Goal: Communication & Community: Ask a question

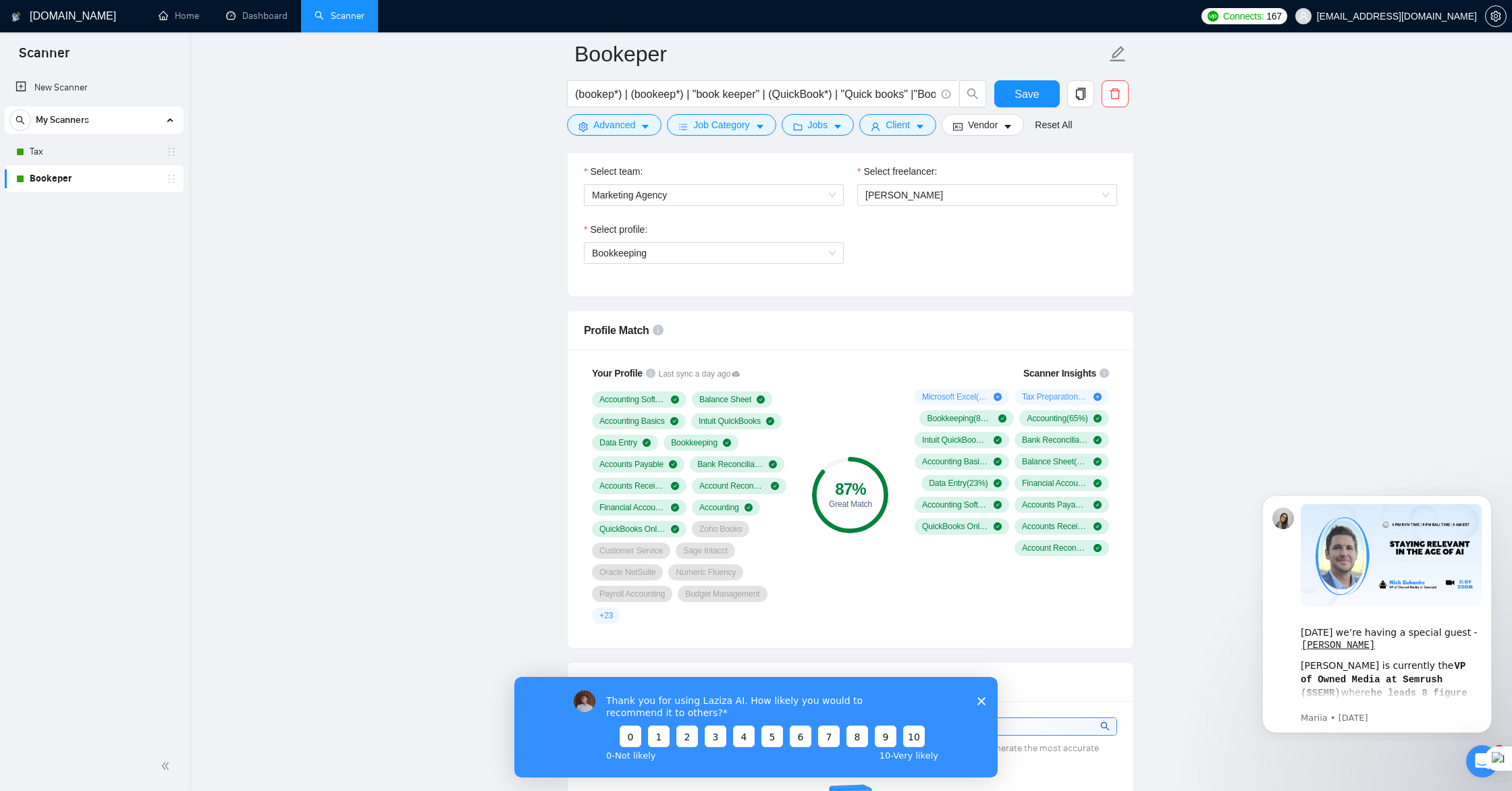
scroll to position [749, 0]
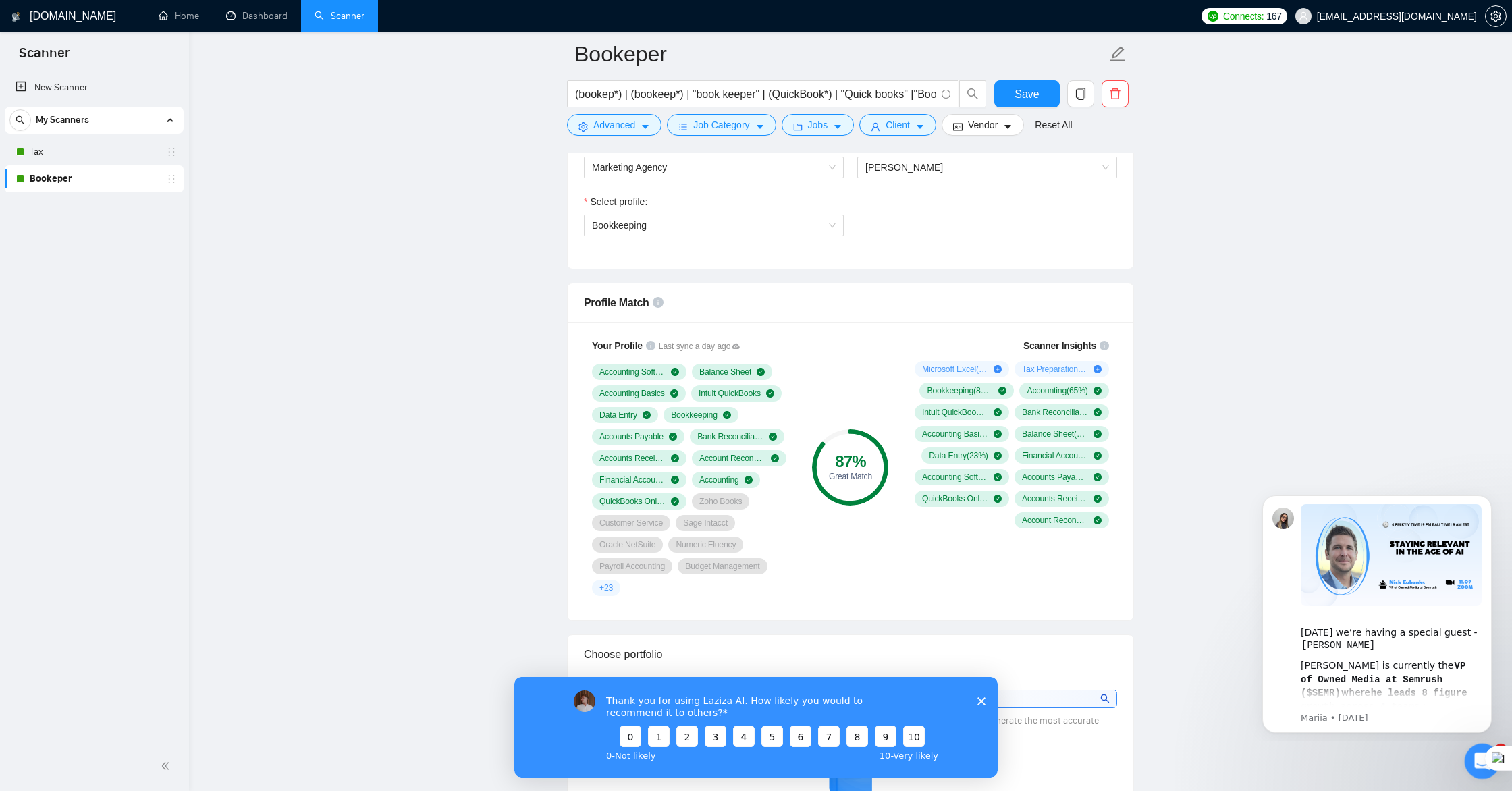
click at [1472, 758] on icon "Open Intercom Messenger" at bounding box center [1480, 759] width 23 height 23
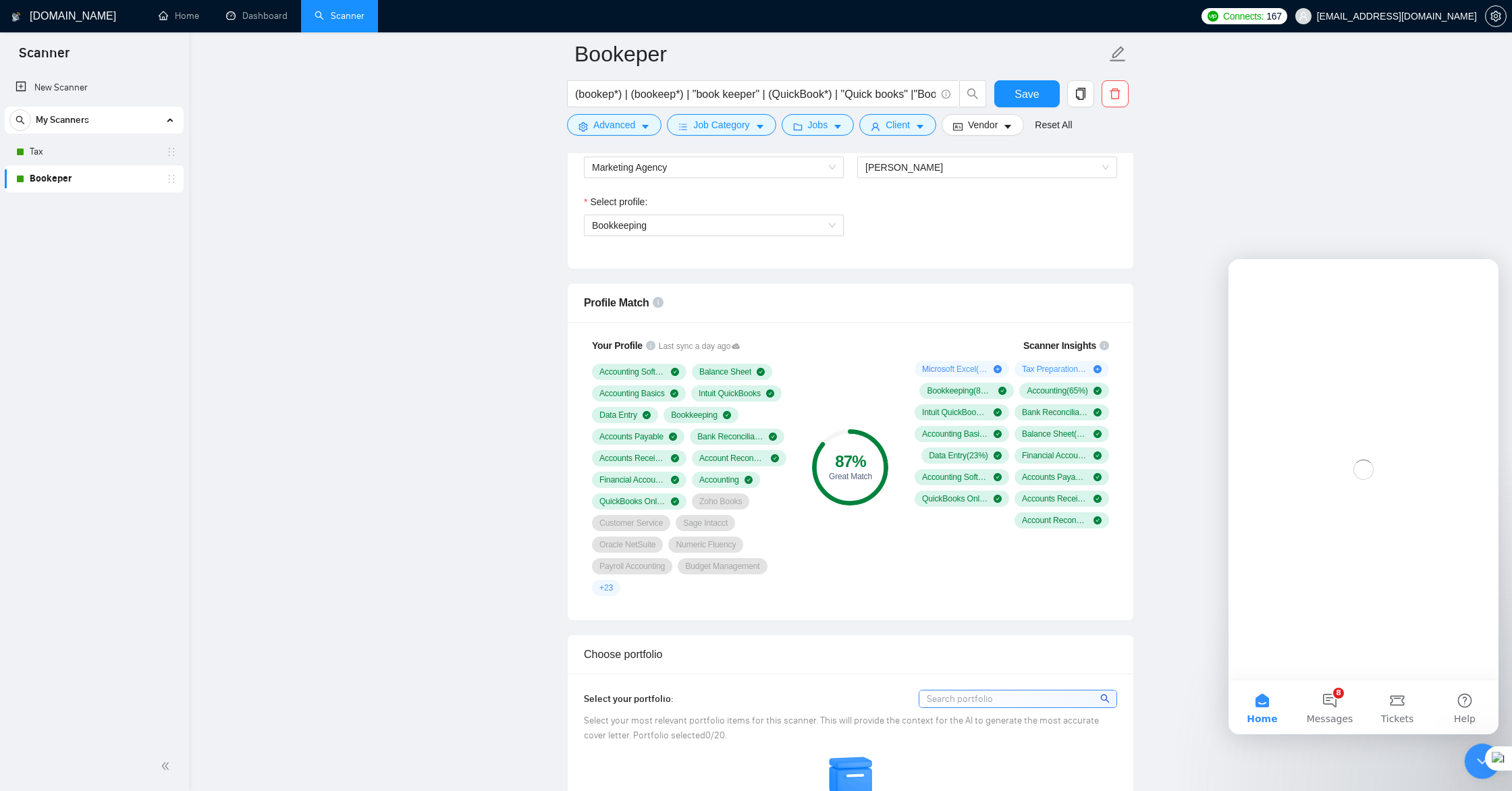
scroll to position [0, 0]
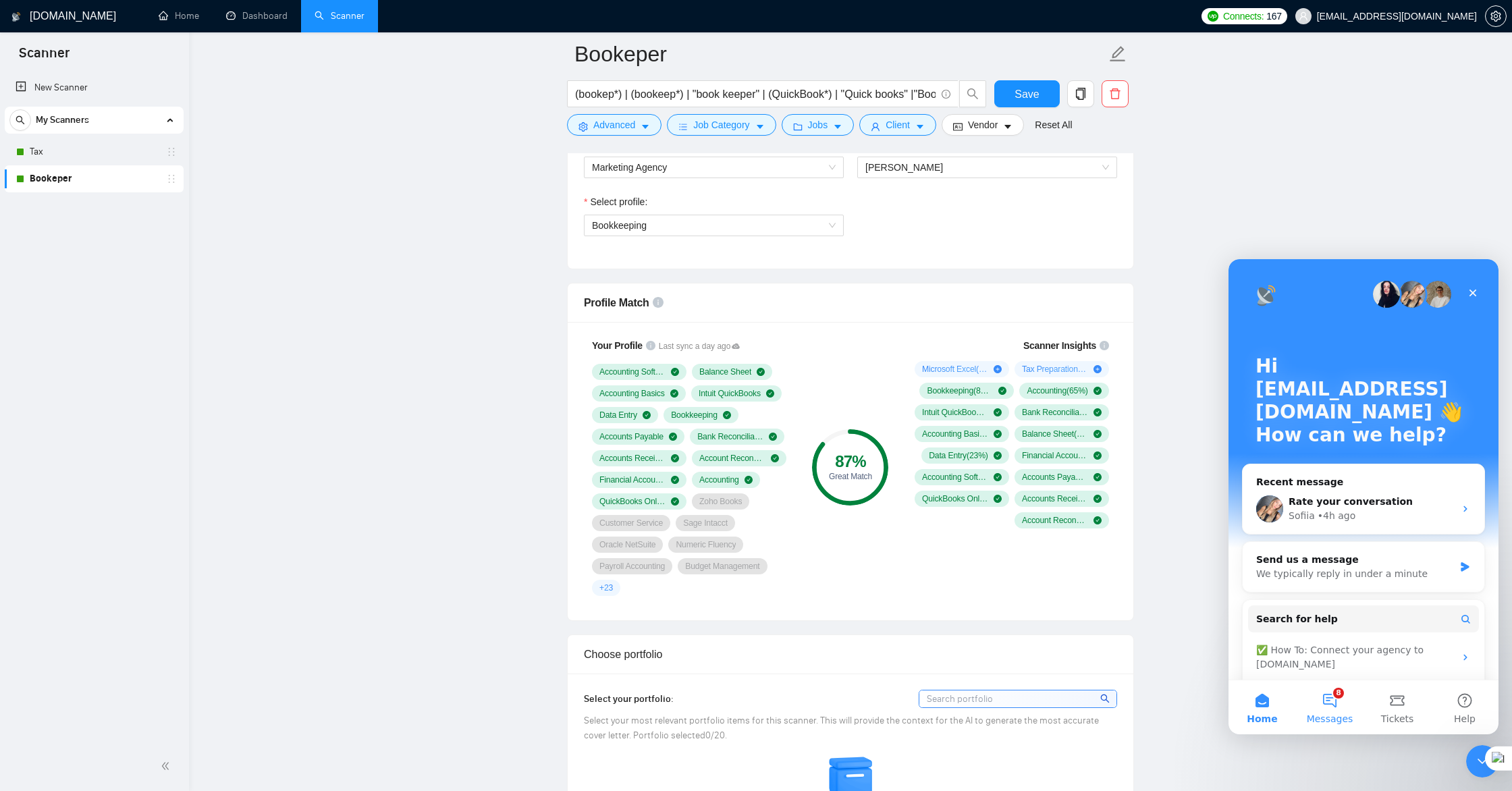
click at [1334, 714] on span "Messages" at bounding box center [1330, 719] width 47 height 9
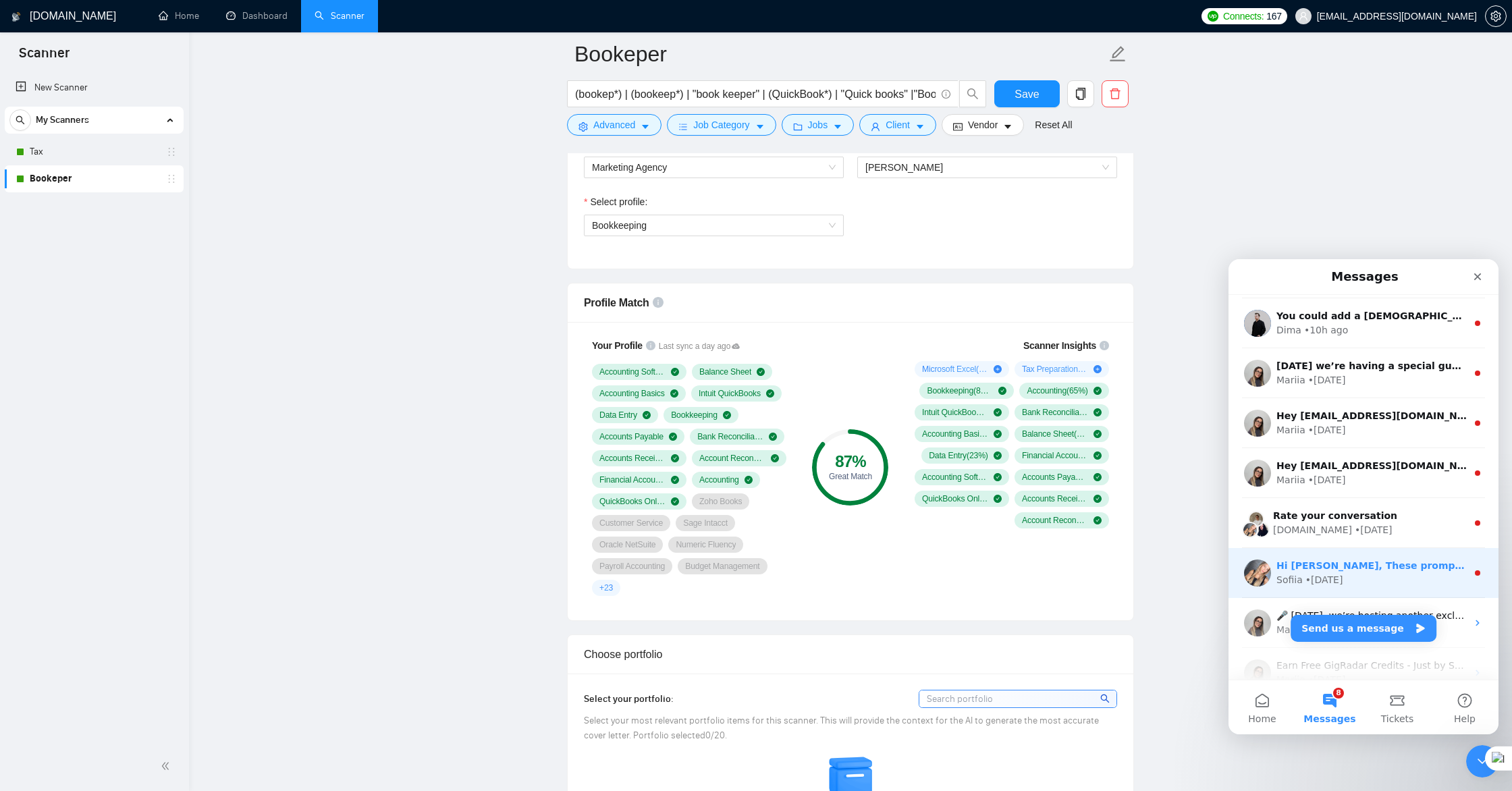
scroll to position [123, 0]
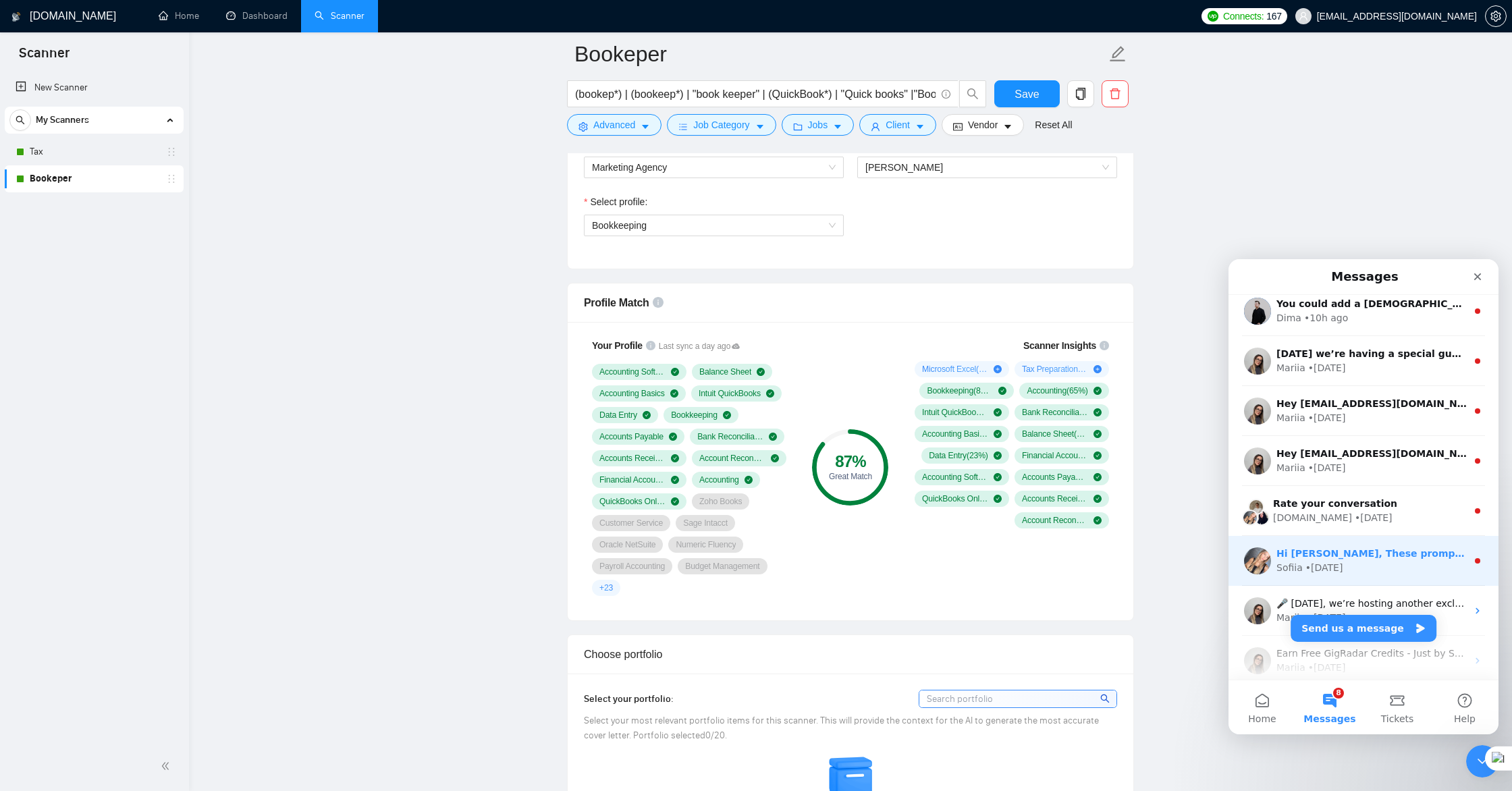
click at [1341, 568] on div "Sofiia • 6d ago" at bounding box center [1371, 568] width 191 height 14
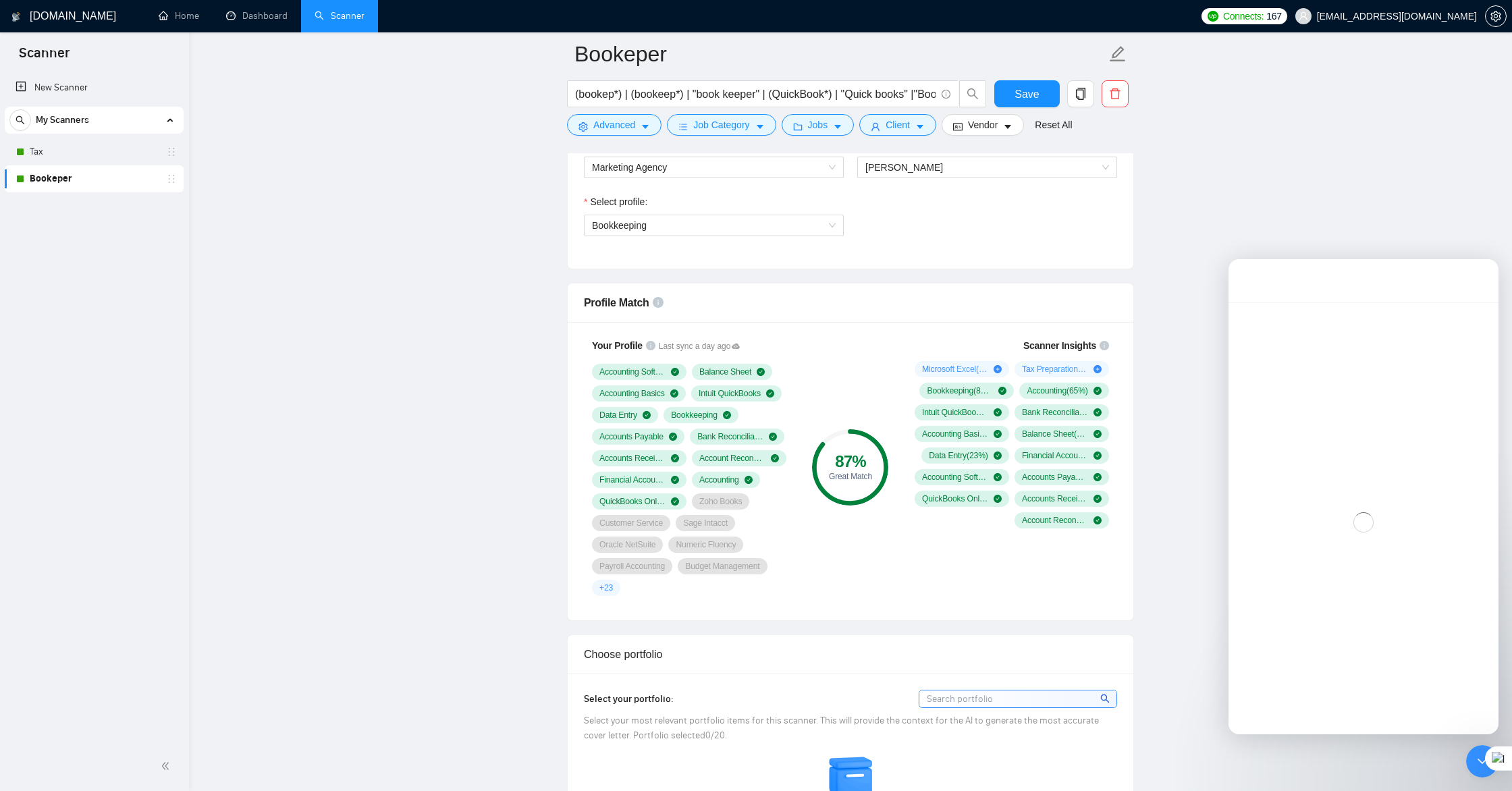
scroll to position [16, 0]
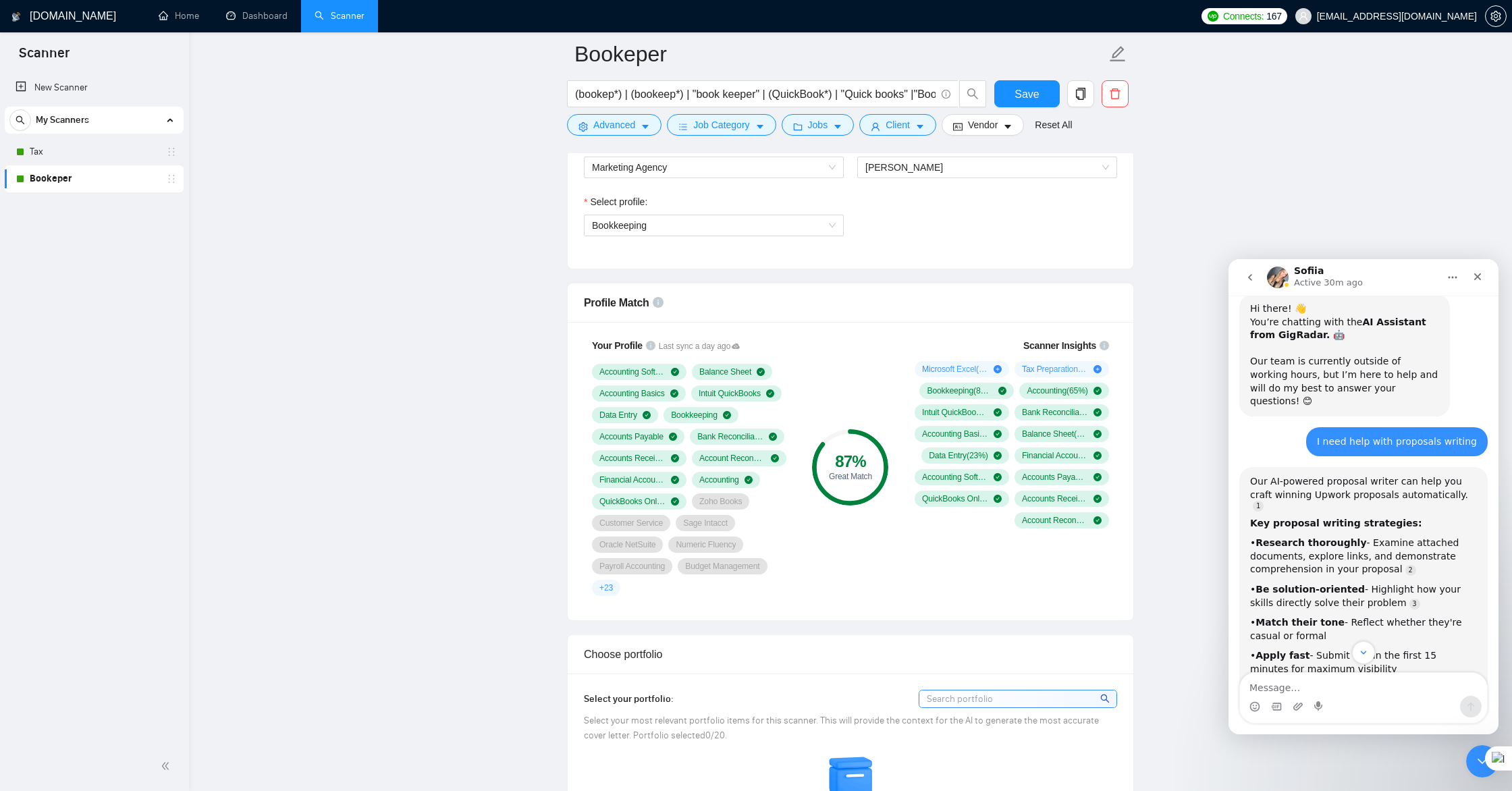
click at [1251, 281] on icon "go back" at bounding box center [1250, 278] width 11 height 11
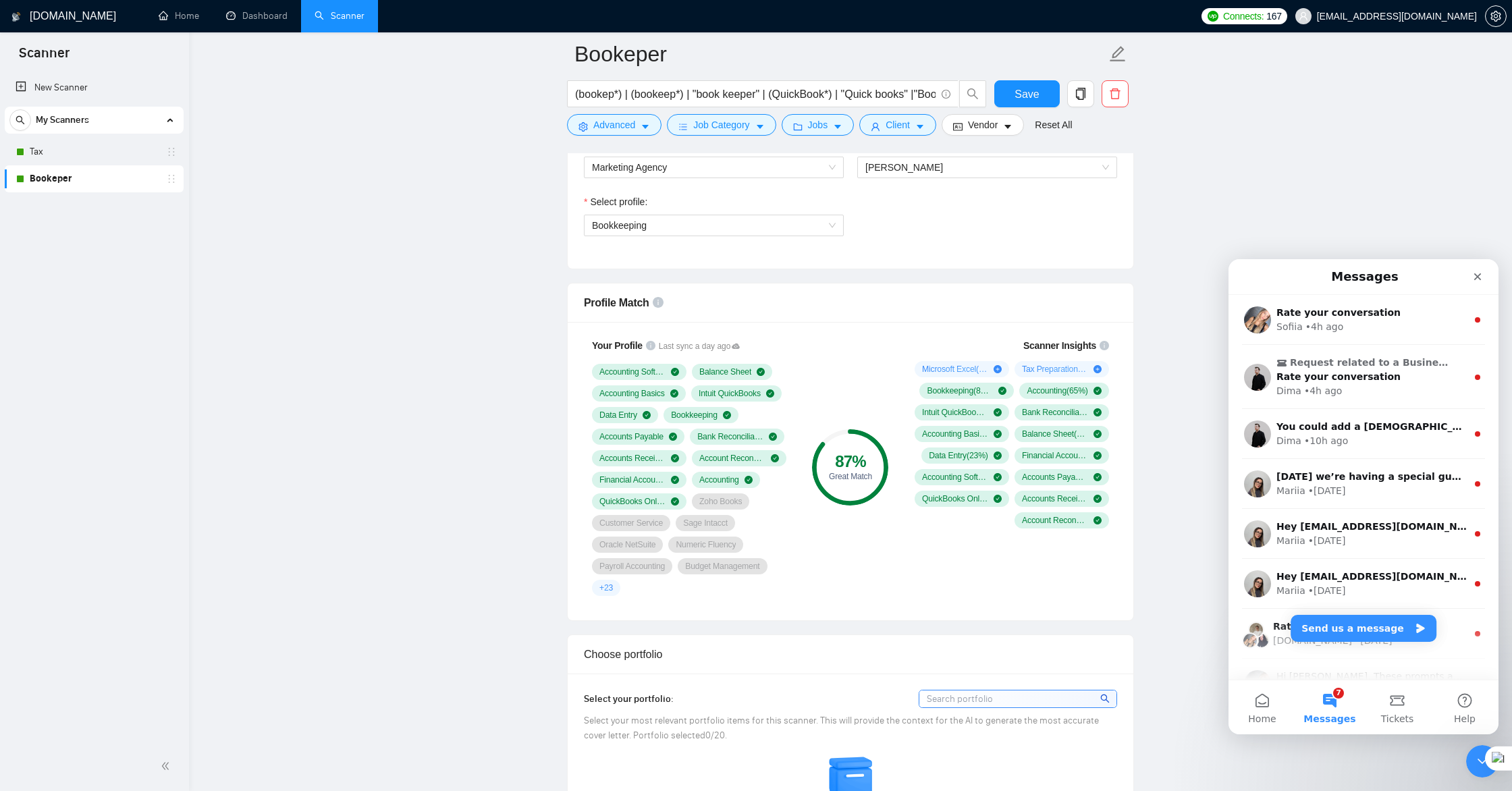
click at [1333, 707] on button "7 Messages" at bounding box center [1329, 707] width 68 height 54
click at [1367, 625] on button "Send us a message" at bounding box center [1363, 628] width 145 height 27
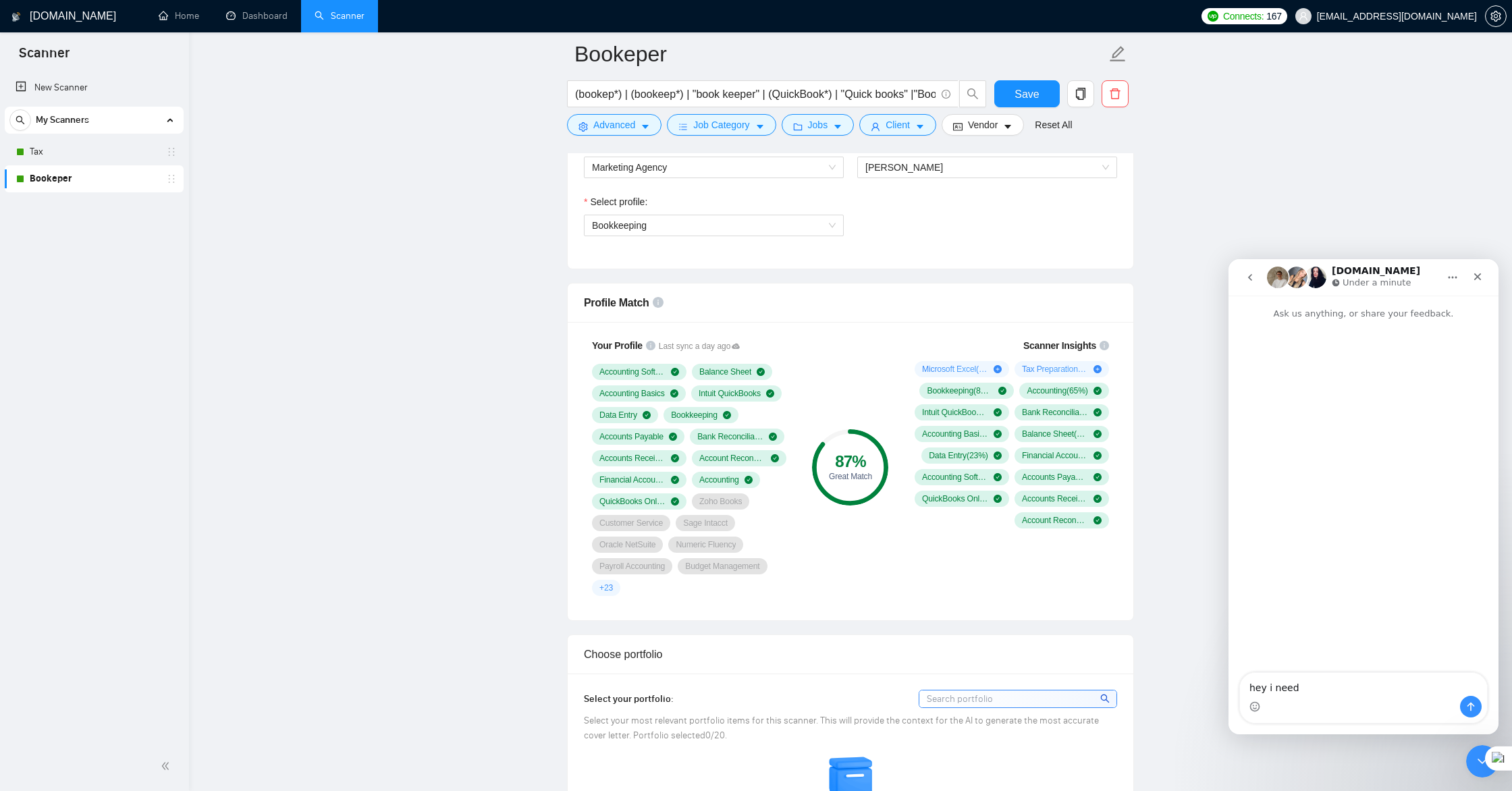
click at [1254, 687] on textarea "hey i need" at bounding box center [1363, 684] width 247 height 23
click at [1321, 695] on textarea "Hey i need" at bounding box center [1363, 684] width 247 height 23
type textarea "Hey i need help"
type textarea "h"
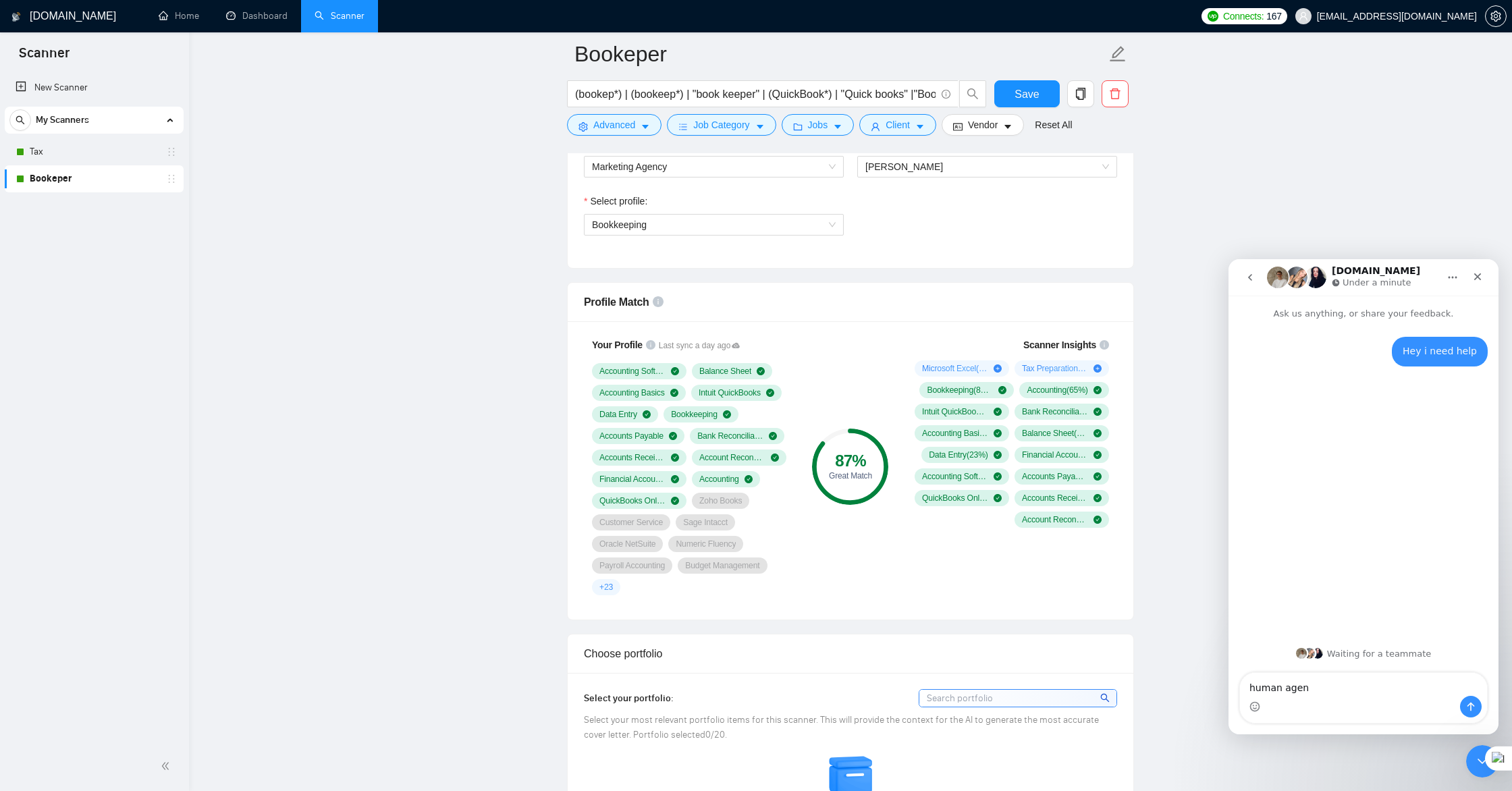
type textarea "human agent"
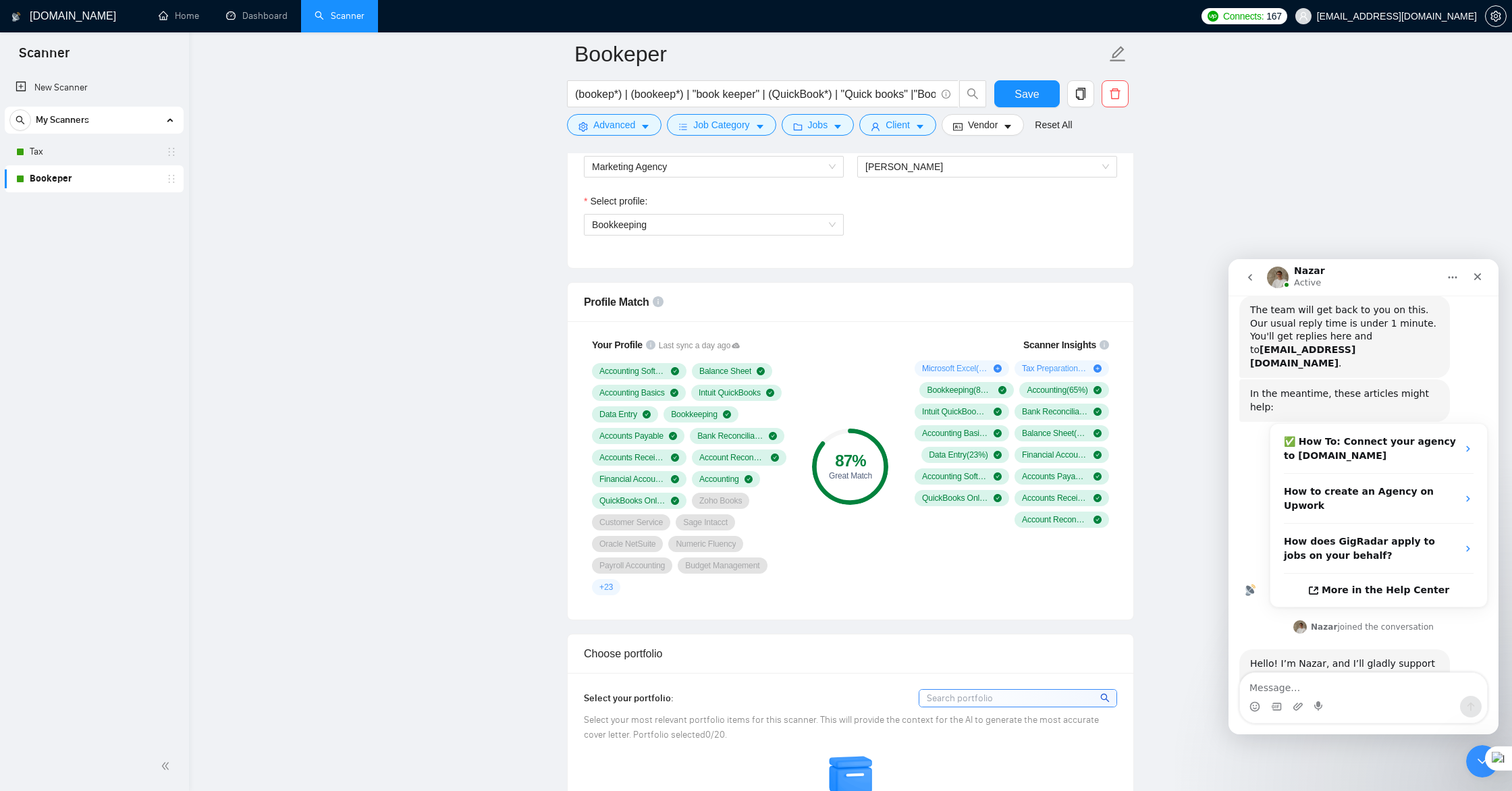
scroll to position [119, 0]
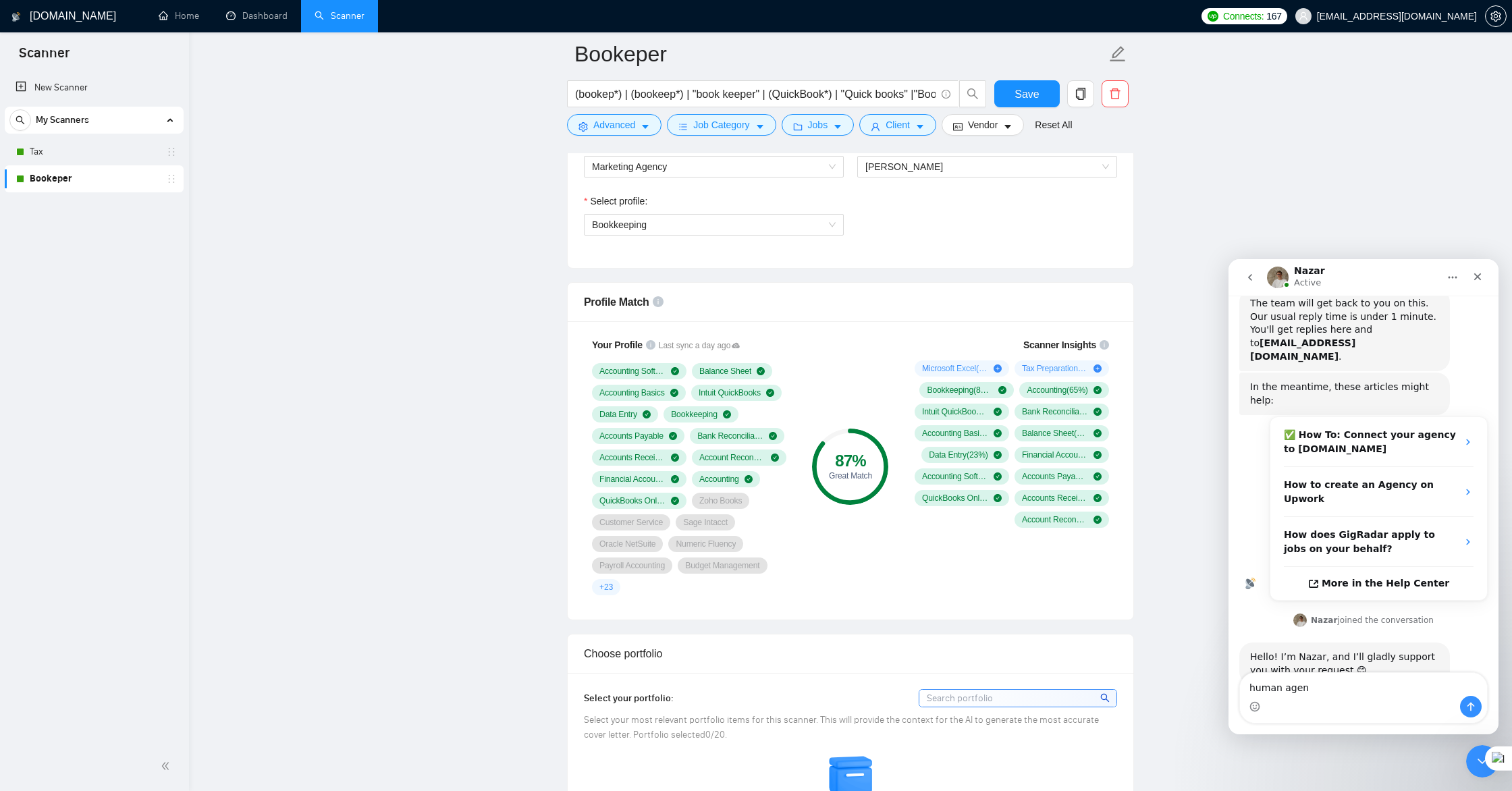
type textarea "human agent"
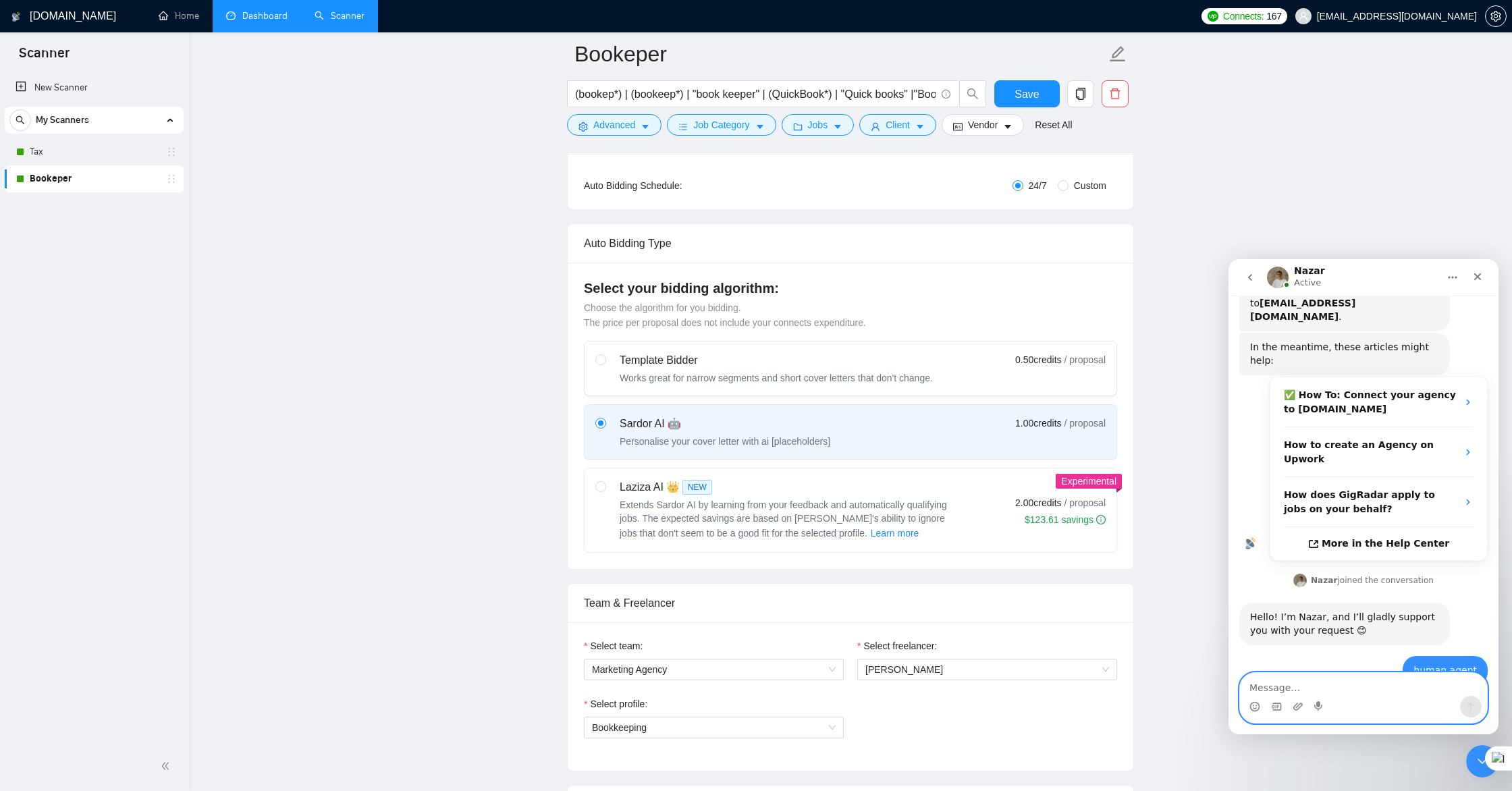
scroll to position [199, 0]
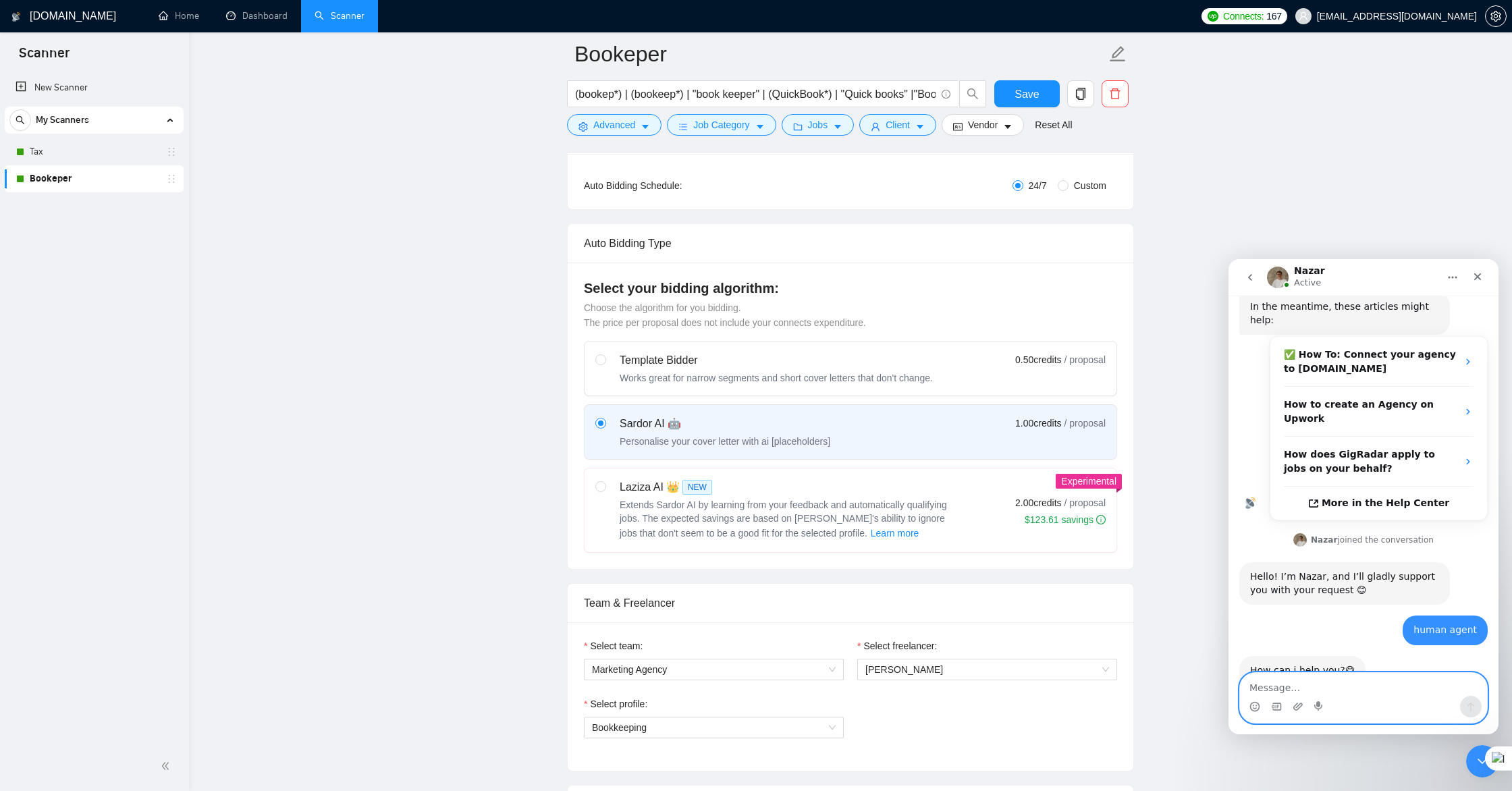
click at [1335, 684] on textarea "Message…" at bounding box center [1363, 684] width 247 height 23
type textarea "i need help adding my percentage"
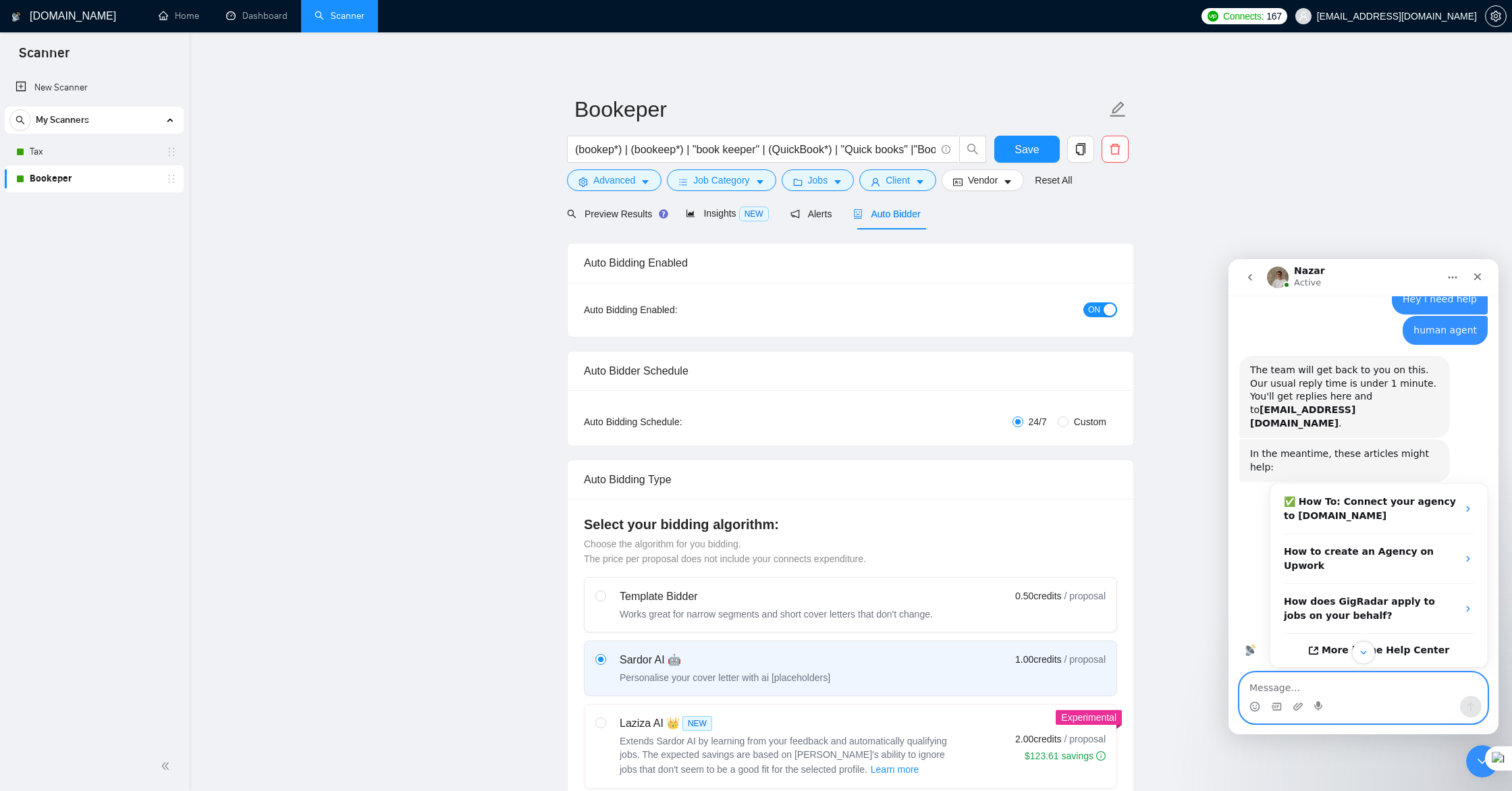
scroll to position [240, 0]
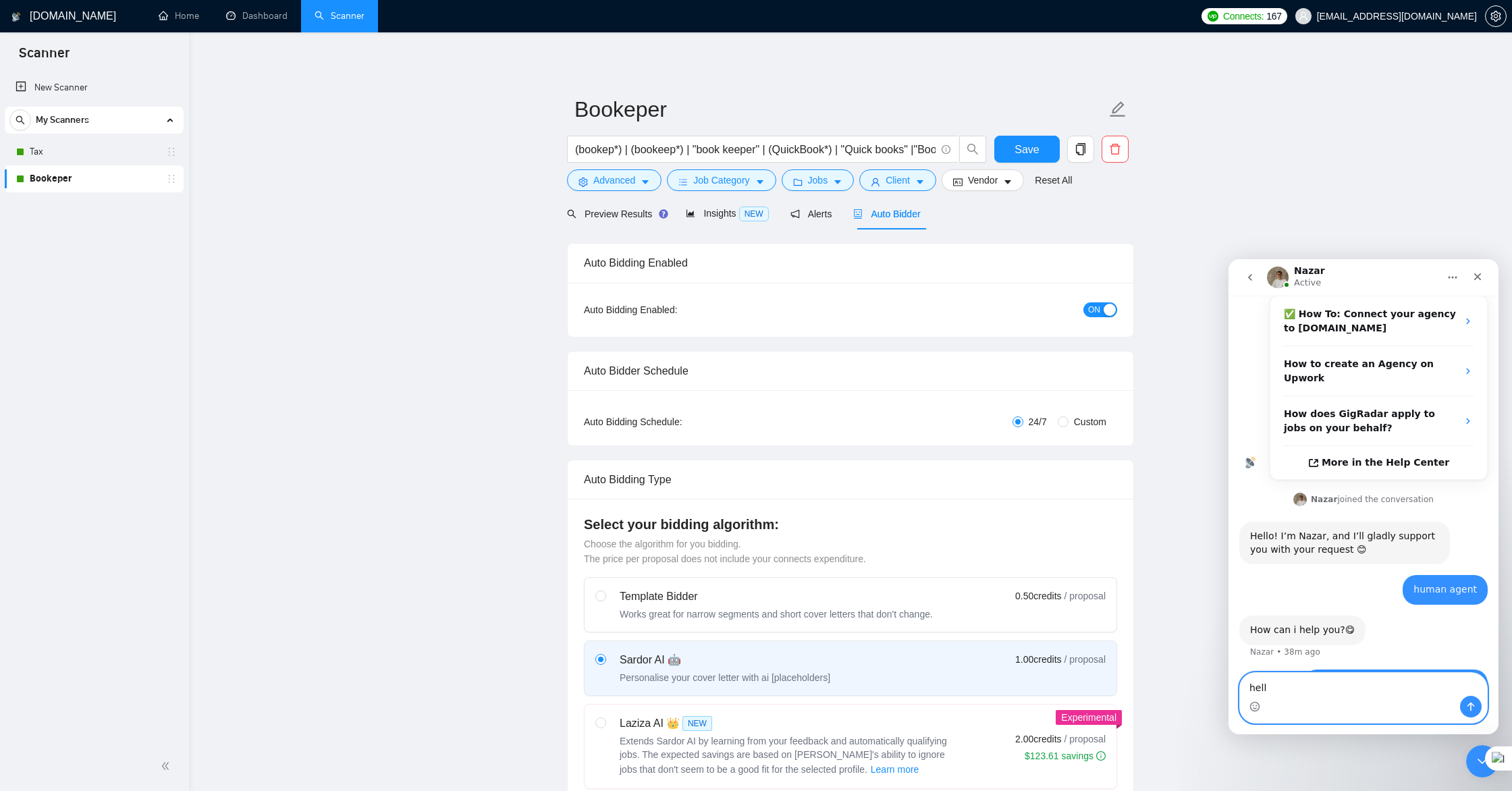
type textarea "hello"
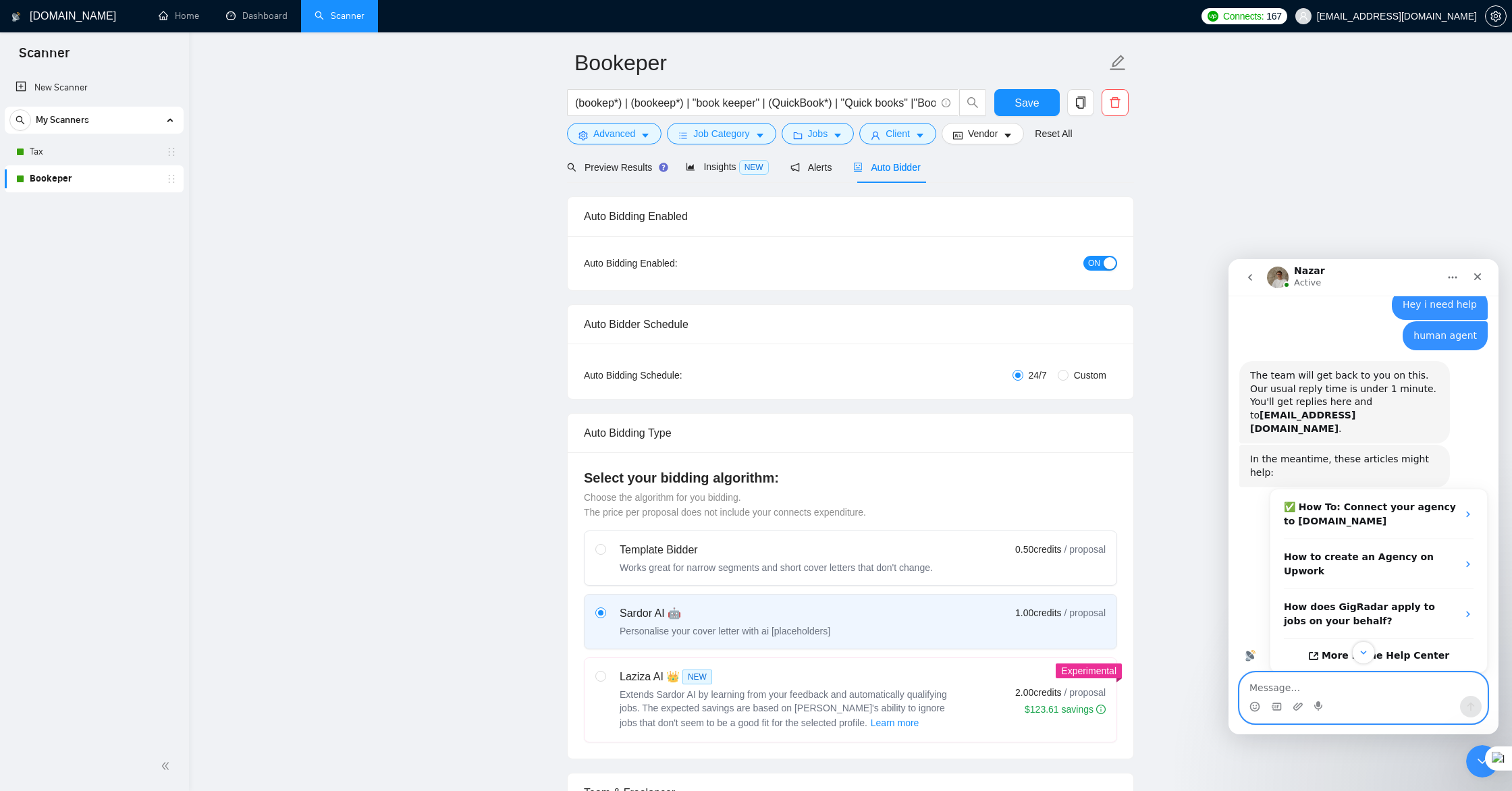
scroll to position [270, 0]
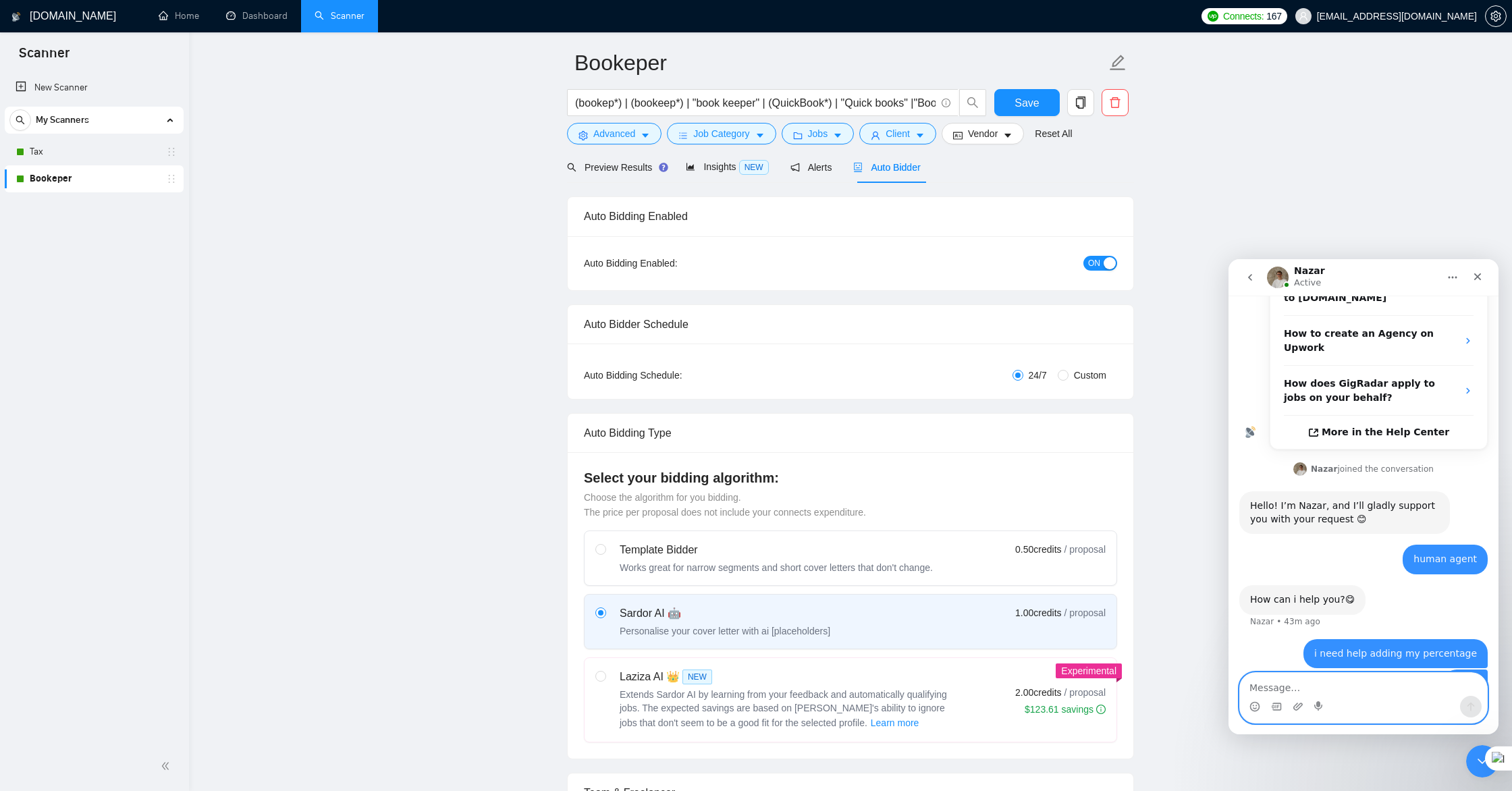
drag, startPoint x: 1313, startPoint y: 693, endPoint x: 1339, endPoint y: 687, distance: 26.7
click at [813, 693] on textarea "Message…" at bounding box center [1363, 684] width 247 height 23
type textarea "Hello"
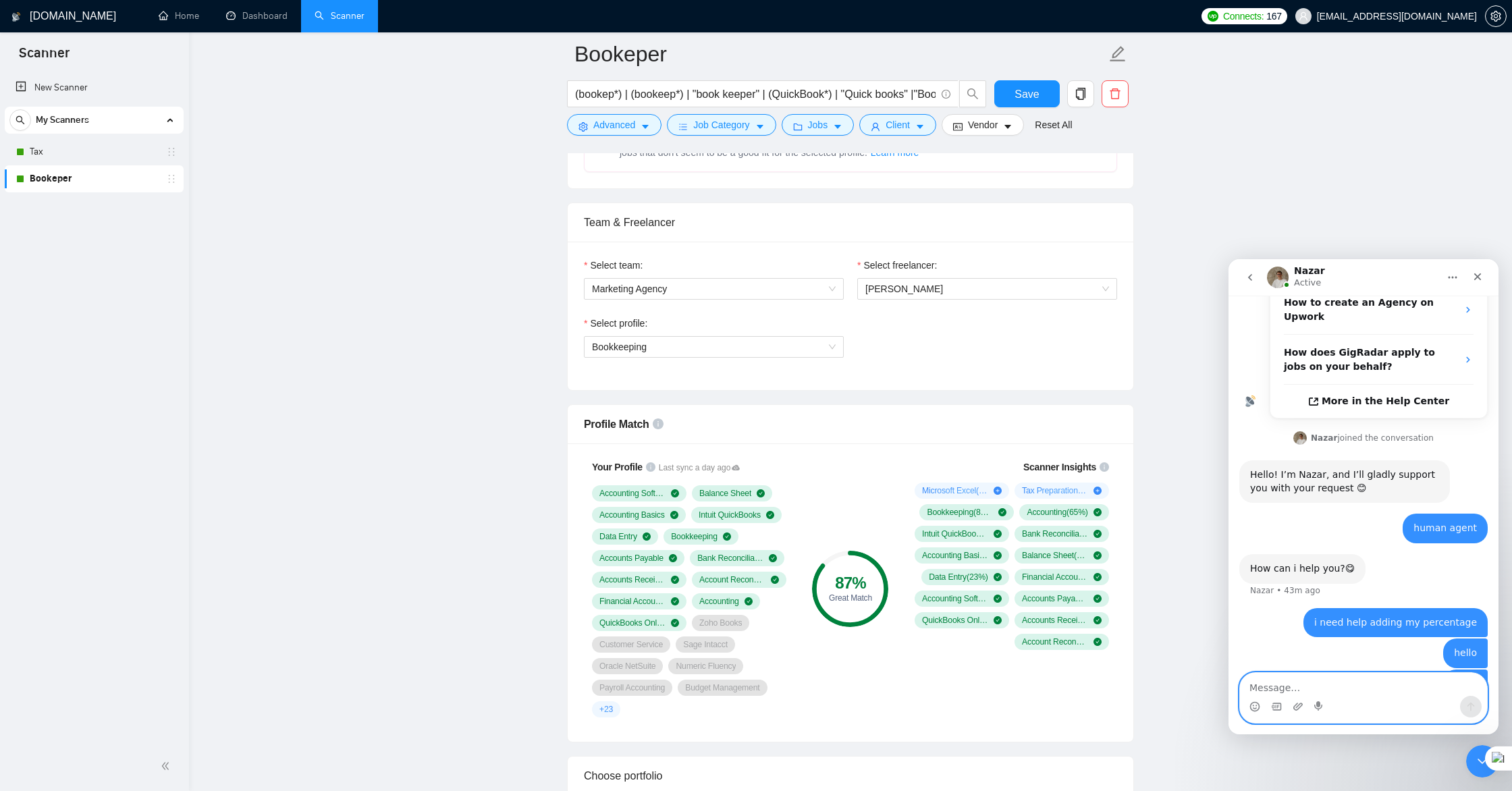
scroll to position [681, 0]
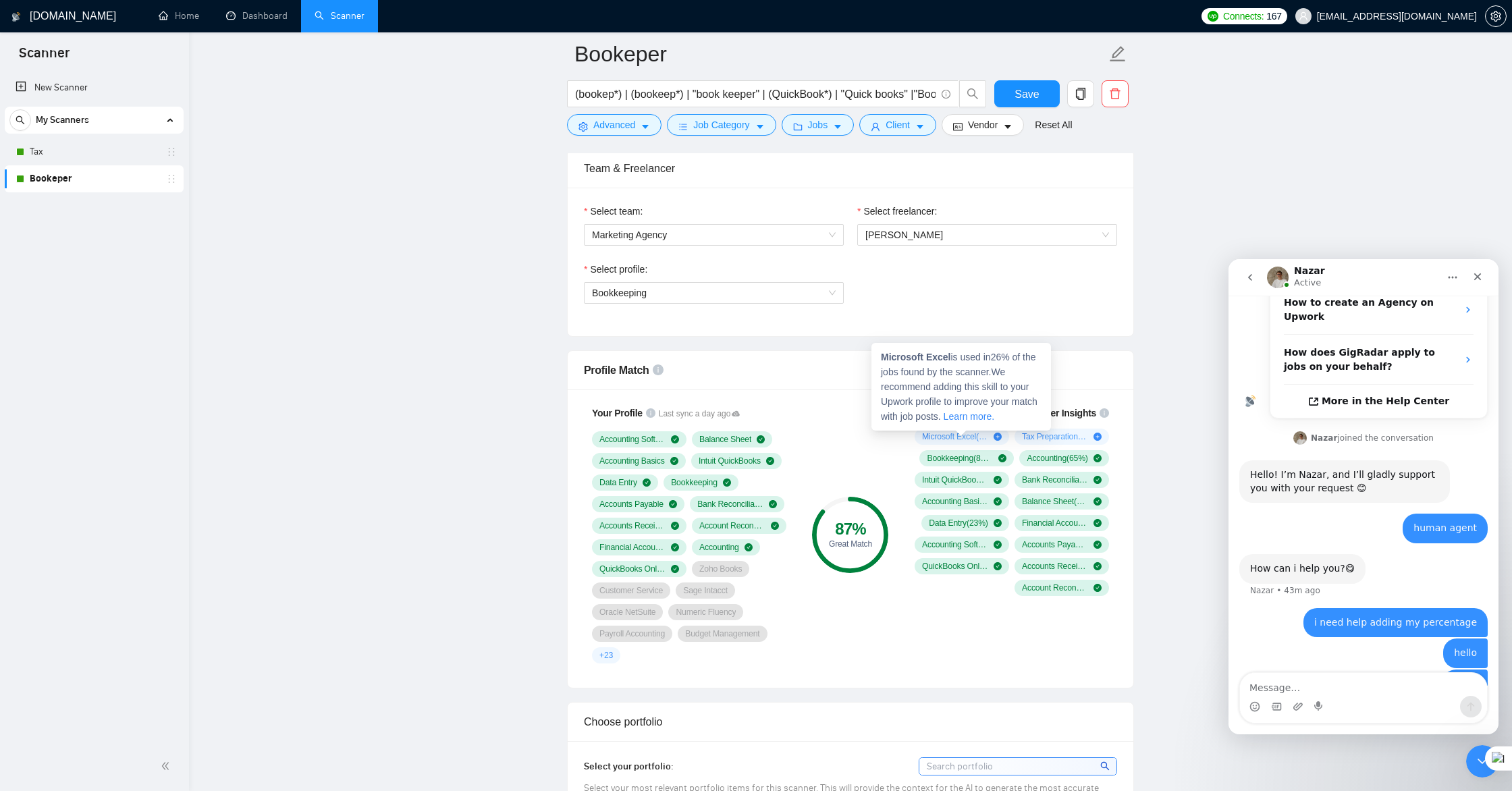
click at [813, 438] on icon "plus-circle" at bounding box center [997, 436] width 8 height 8
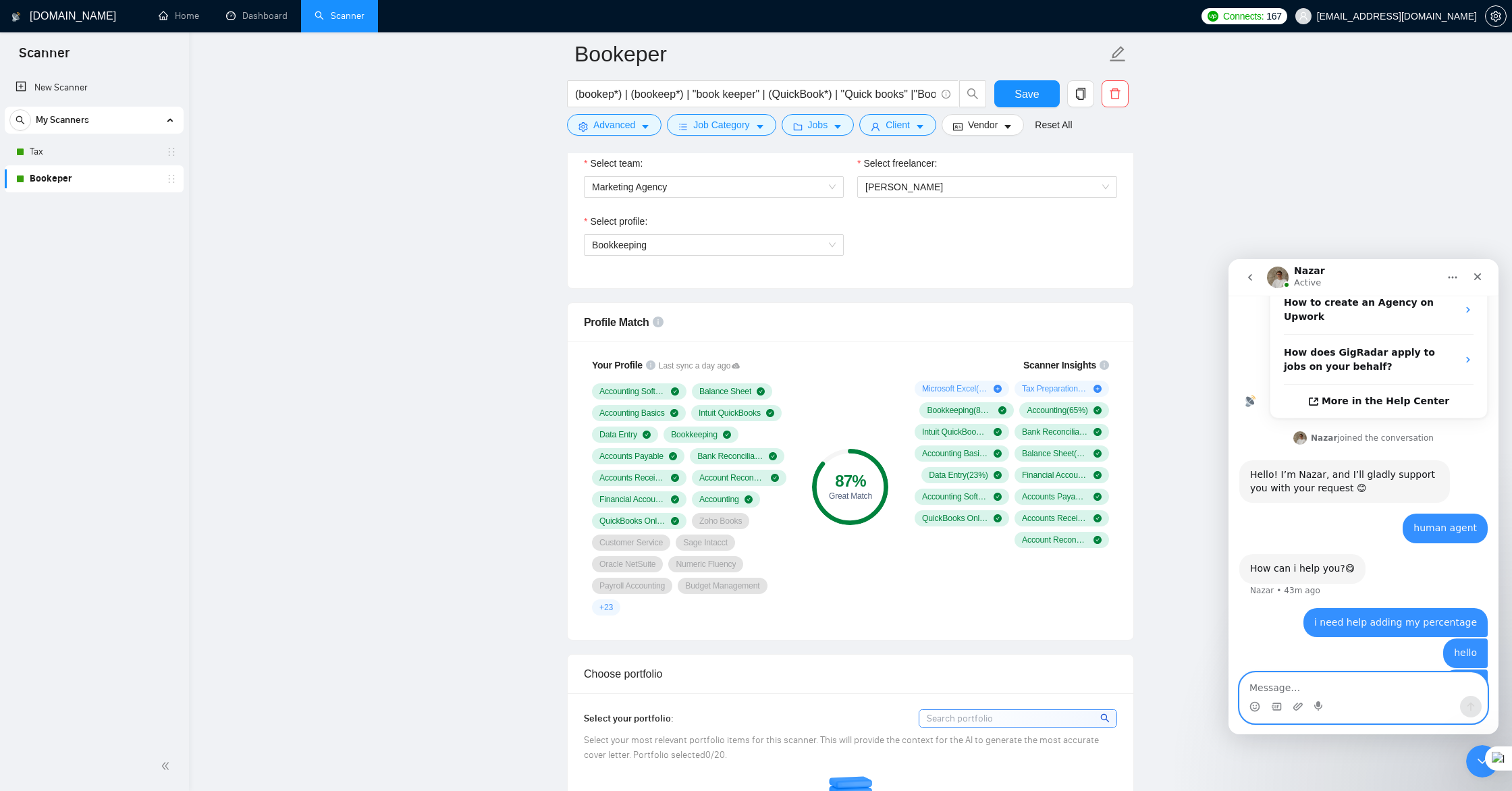
click at [813, 690] on textarea "Message…" at bounding box center [1363, 684] width 247 height 23
type textarea "How do i add to the profile match"
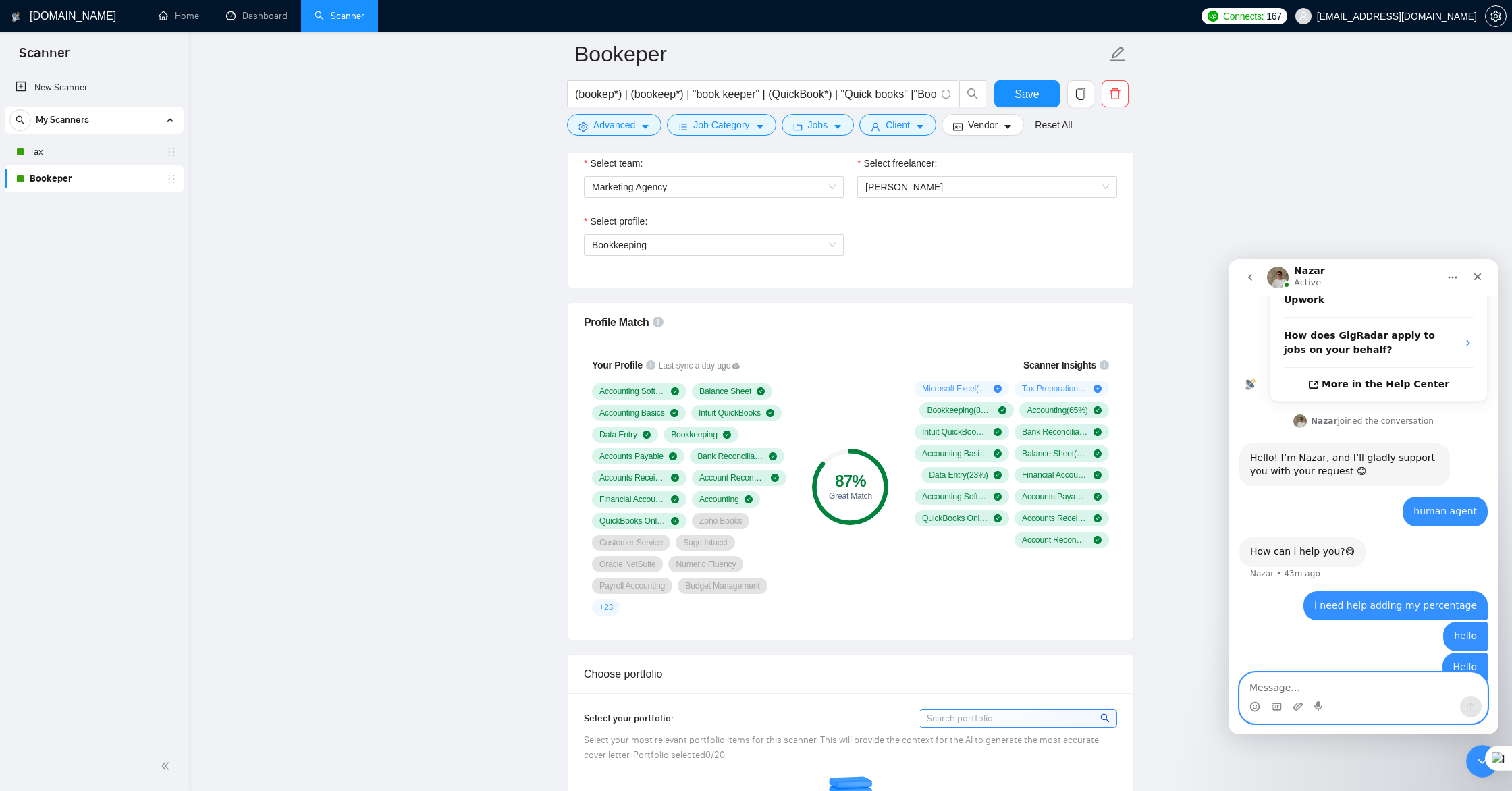
scroll to position [331, 0]
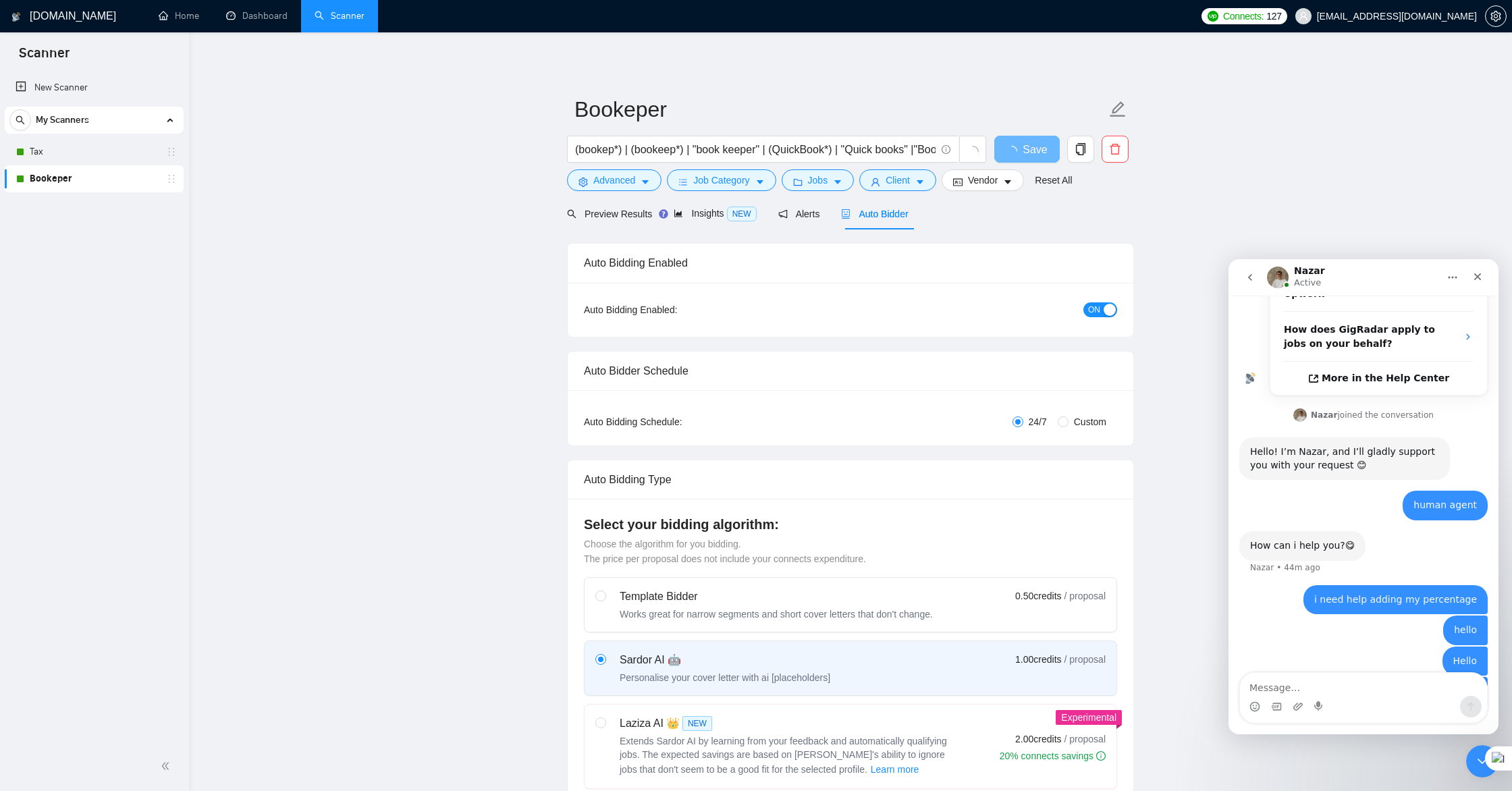
scroll to position [331, 0]
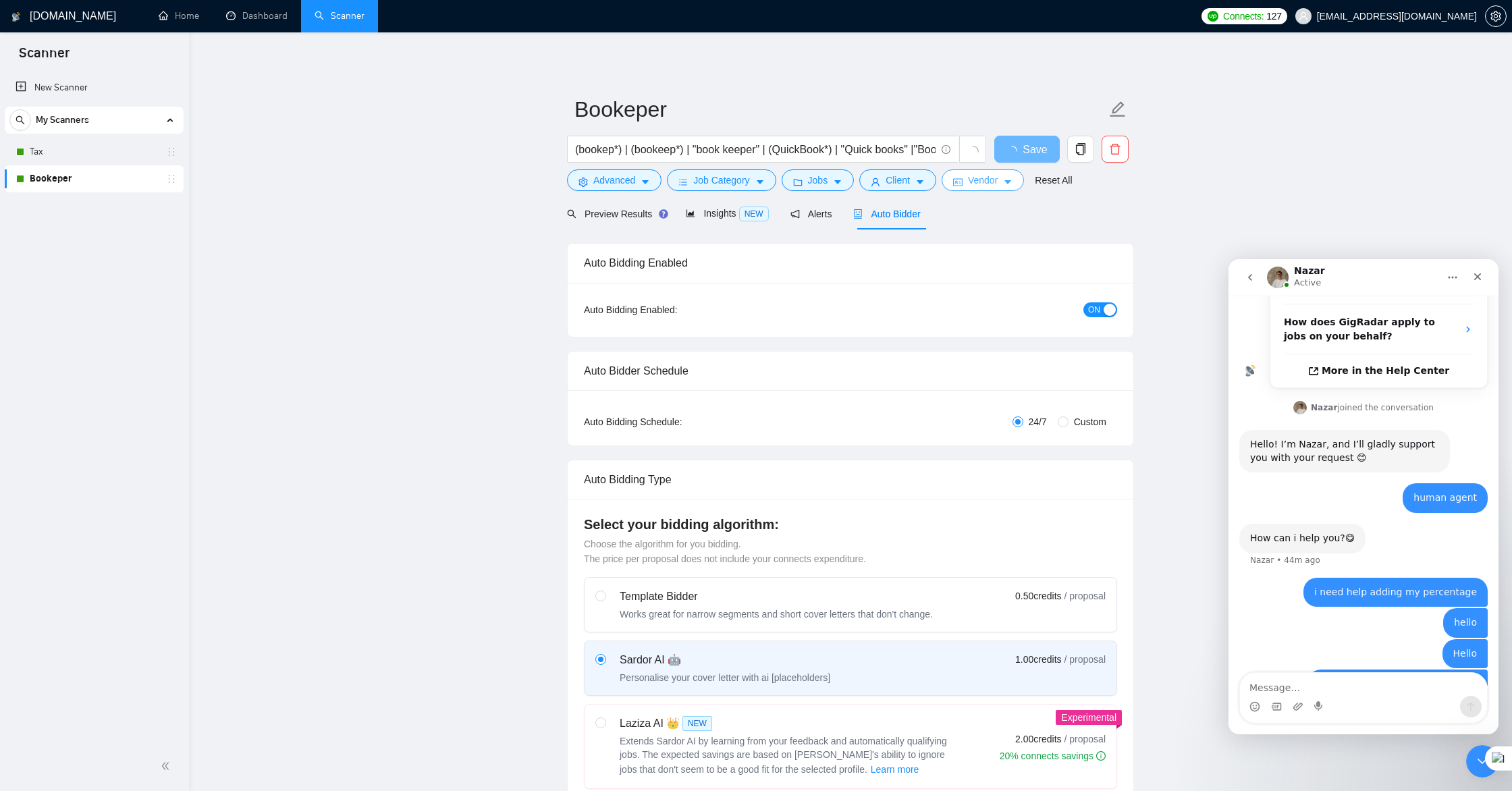
click at [982, 182] on span "Vendor" at bounding box center [982, 180] width 30 height 15
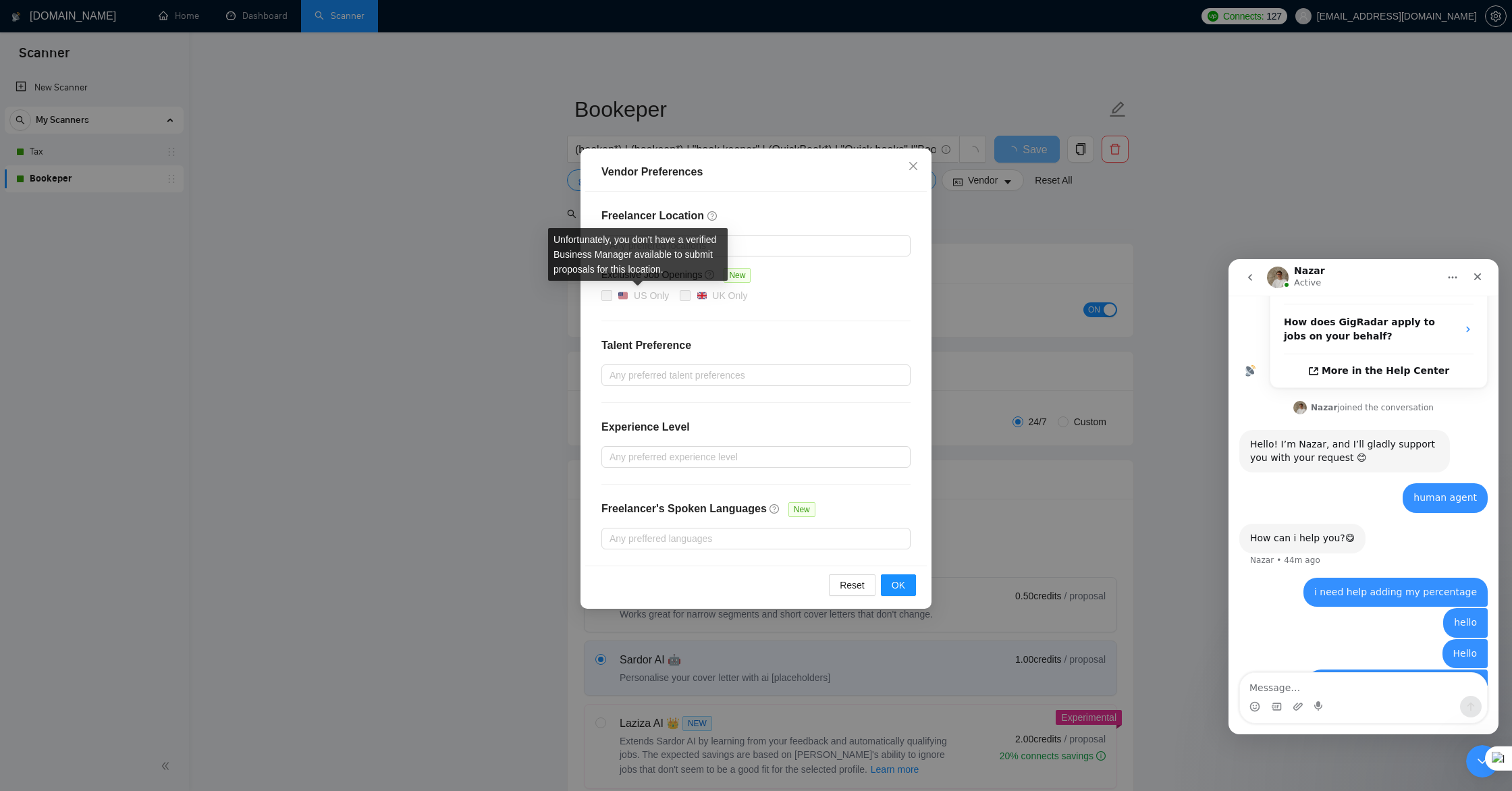
click at [608, 296] on span at bounding box center [607, 296] width 11 height 11
click at [1036, 259] on div "Vendor Preferences Freelancer Location Any preffered locations Exclusive Job Op…" at bounding box center [756, 395] width 1512 height 791
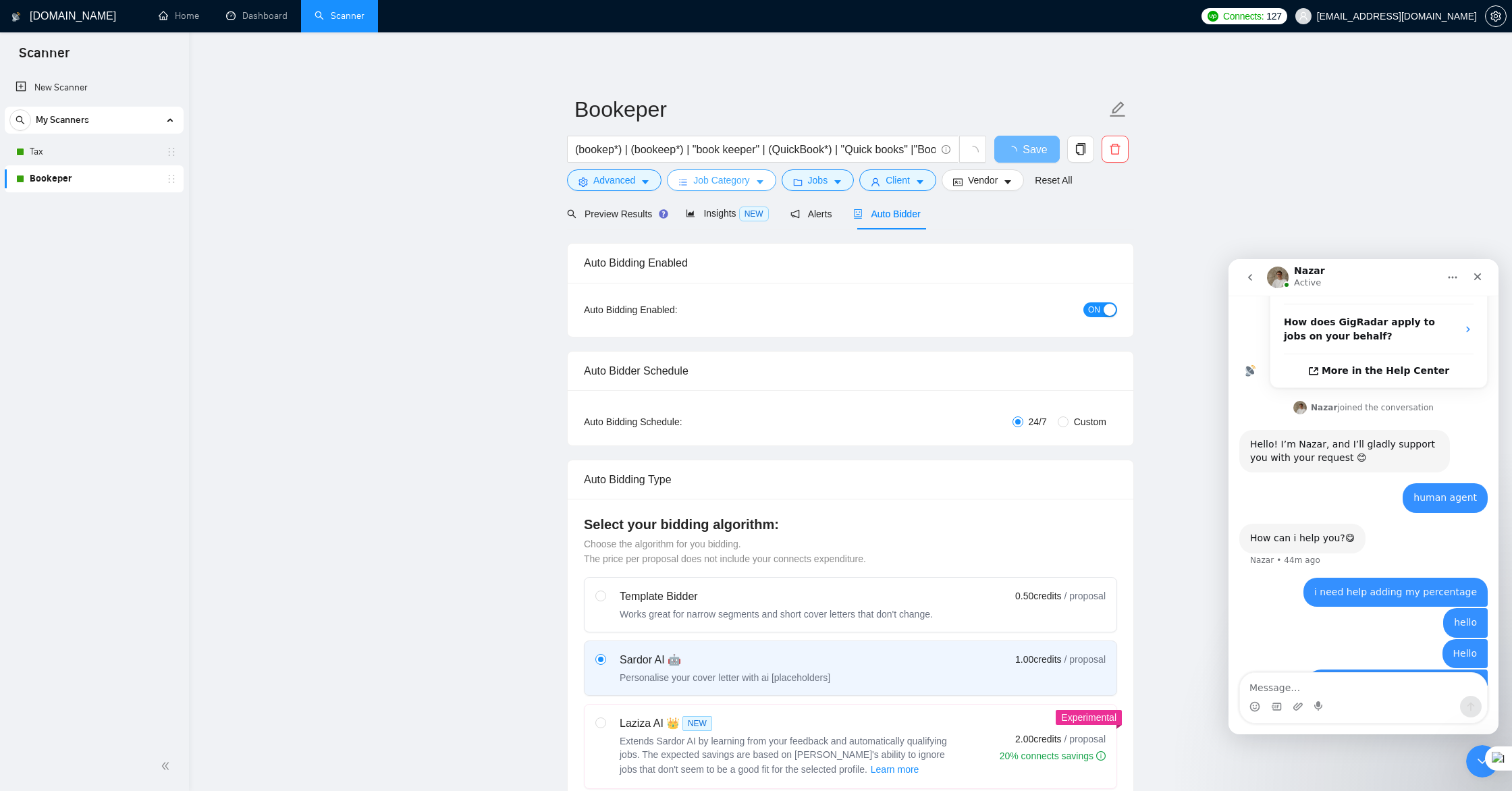
click at [714, 180] on span "Job Category" at bounding box center [721, 180] width 56 height 15
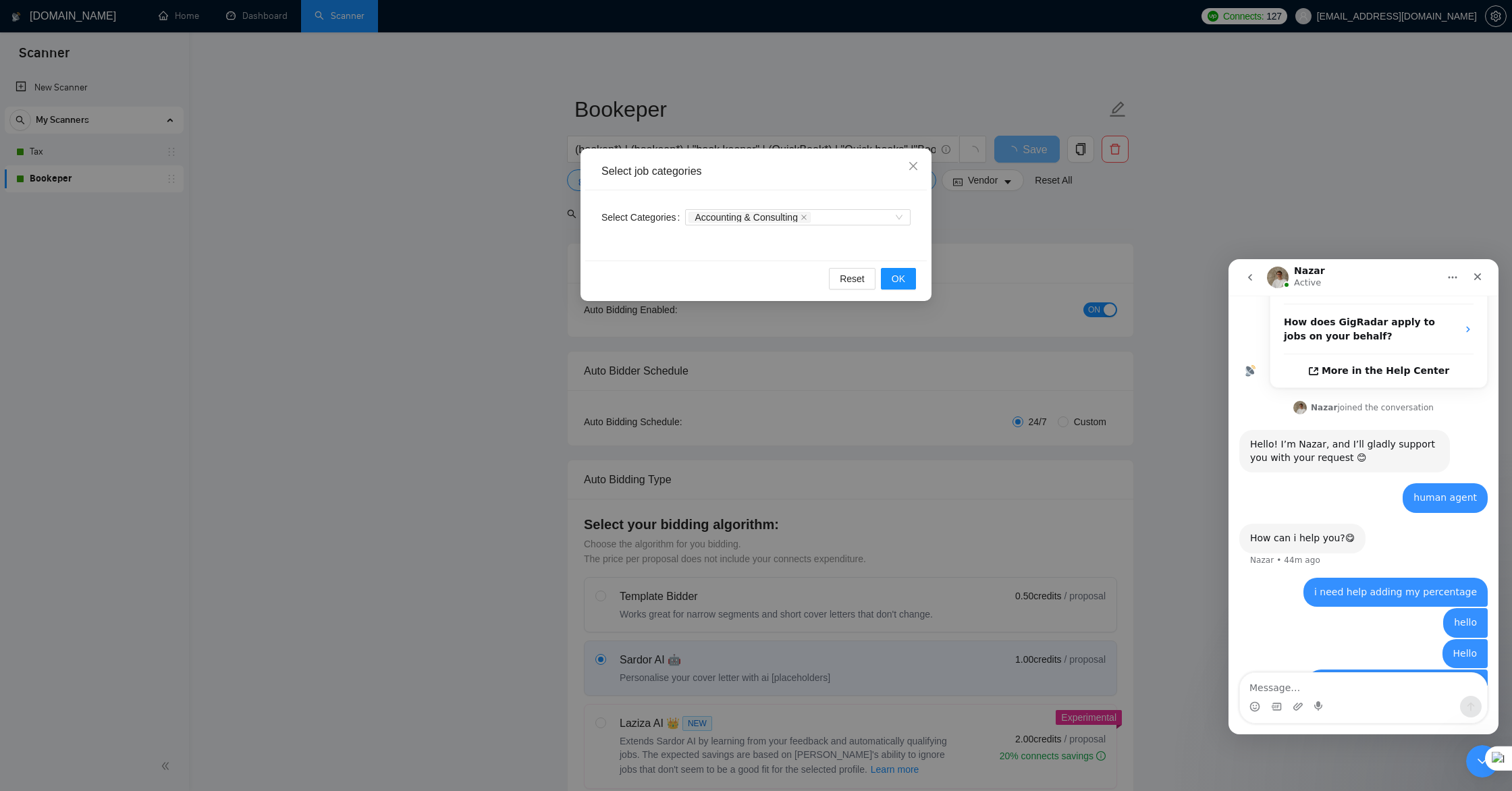
click at [946, 222] on div "Select job categories Select Categories Accounting & Consulting Reset OK" at bounding box center [756, 395] width 1512 height 791
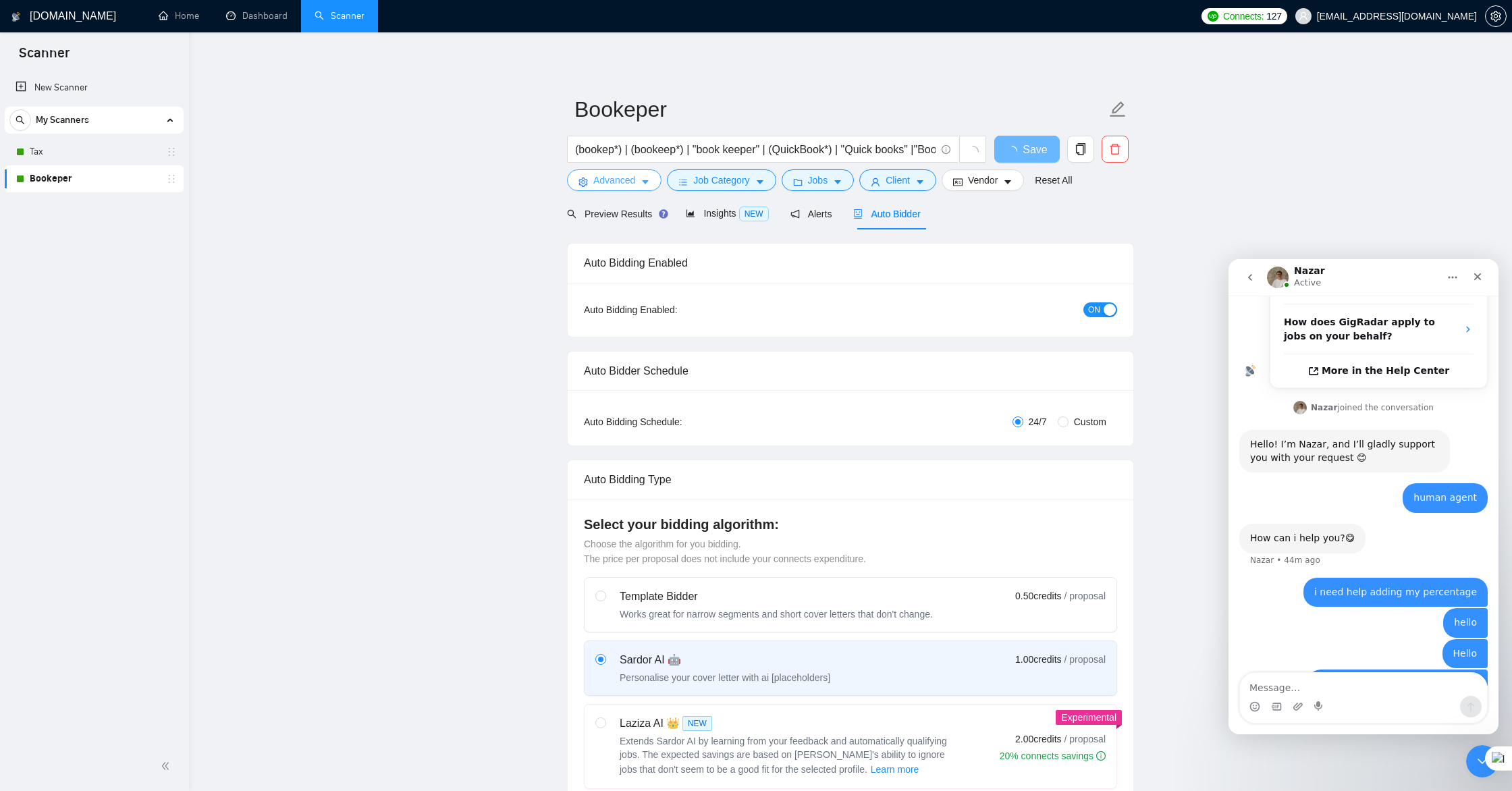
click at [611, 186] on span "Advanced" at bounding box center [614, 180] width 42 height 15
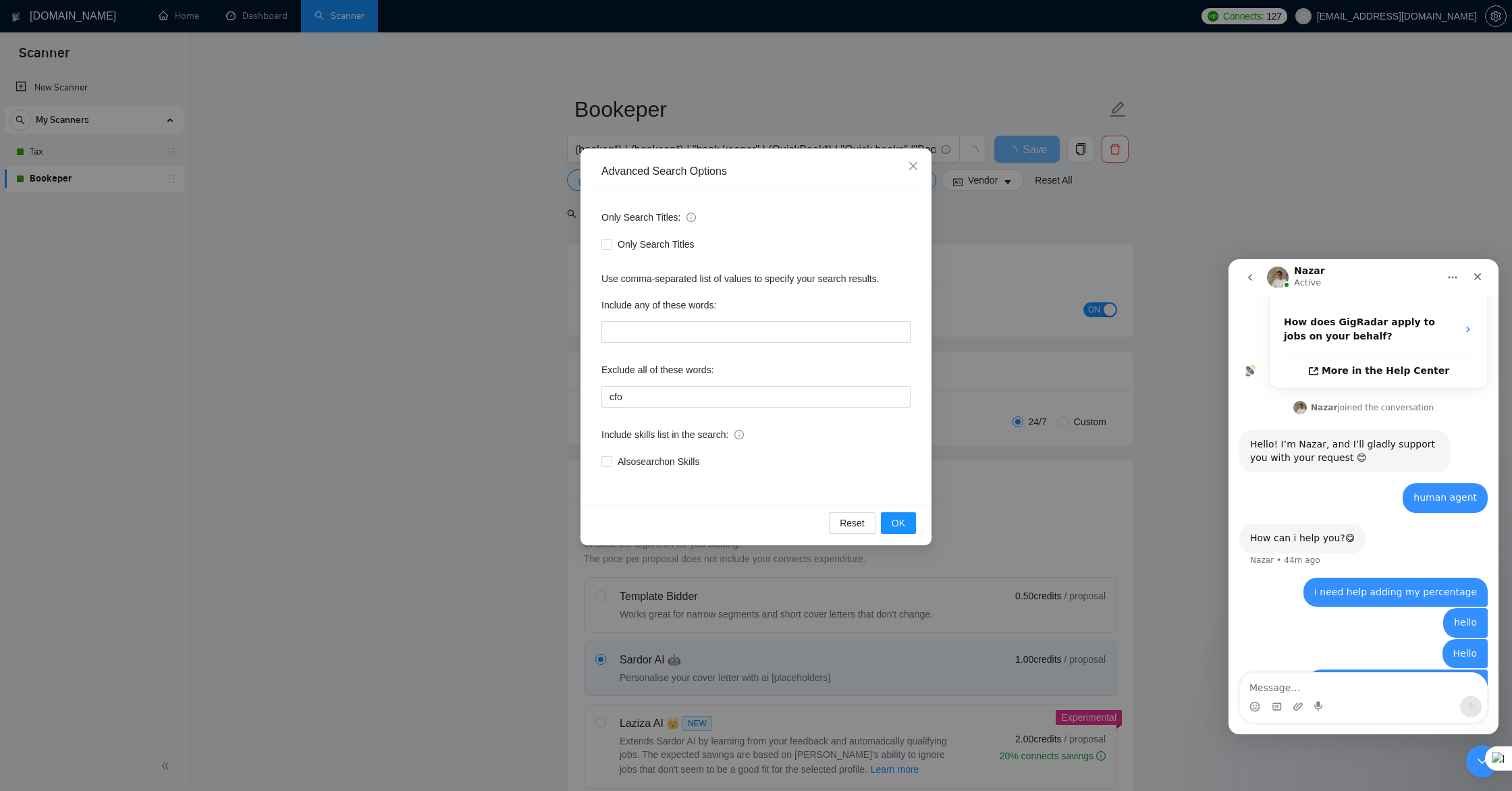
click at [494, 285] on div "Advanced Search Options Only Search Titles: Only Search Titles Use comma-separa…" at bounding box center [756, 395] width 1512 height 791
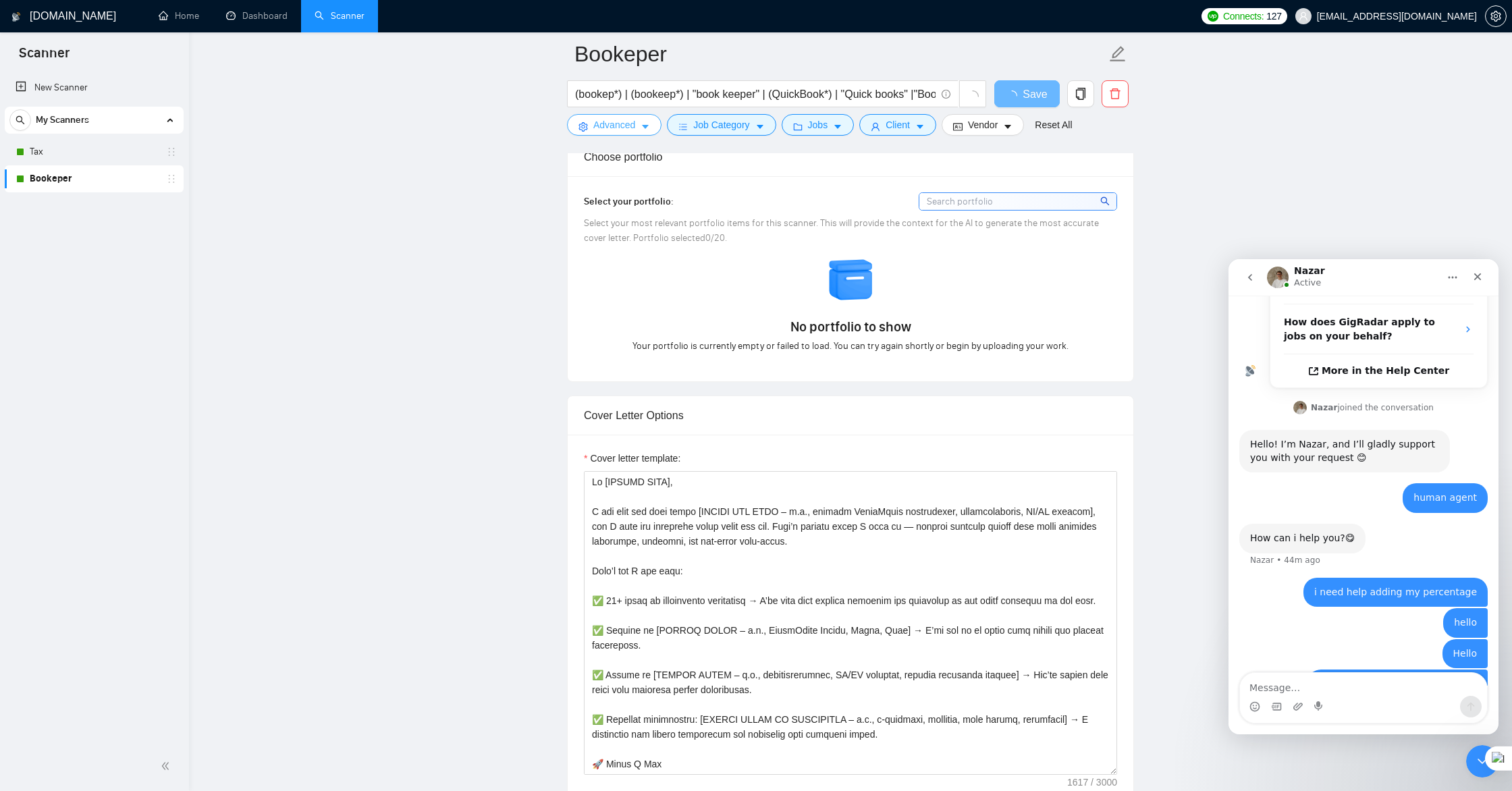
scroll to position [1172, 0]
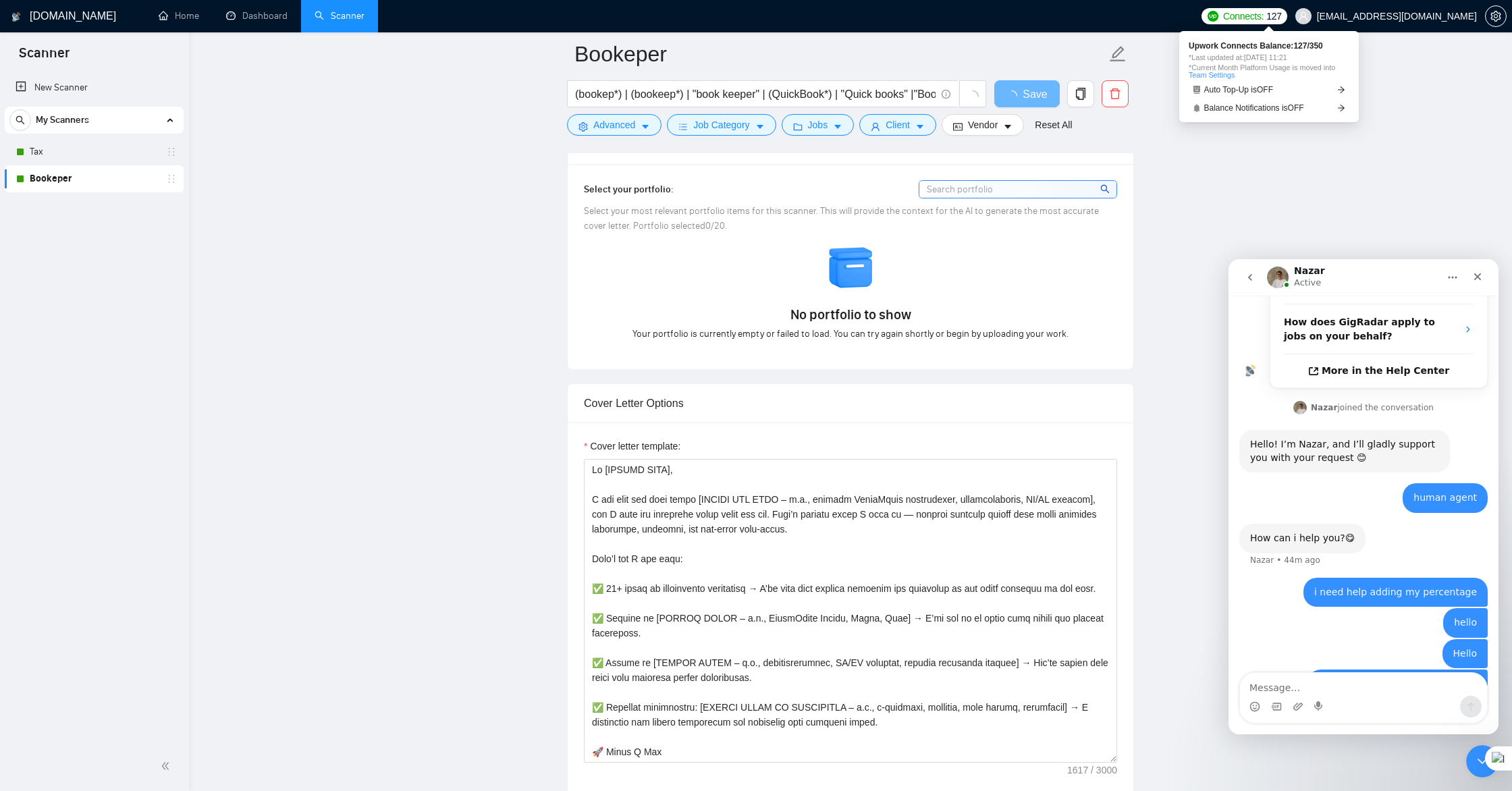
click at [1254, 19] on span "Connects:" at bounding box center [1243, 16] width 40 height 15
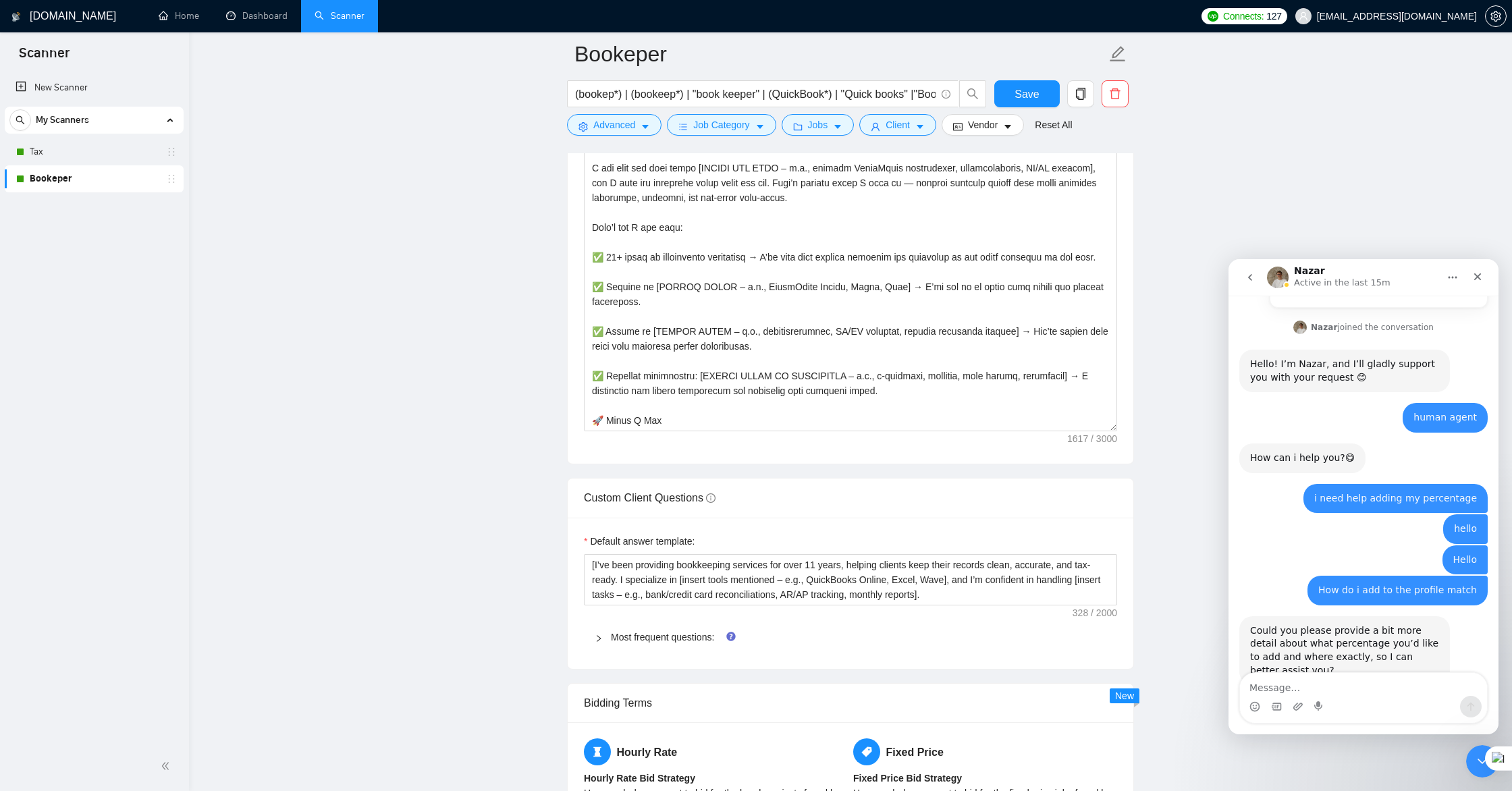
scroll to position [1576, 0]
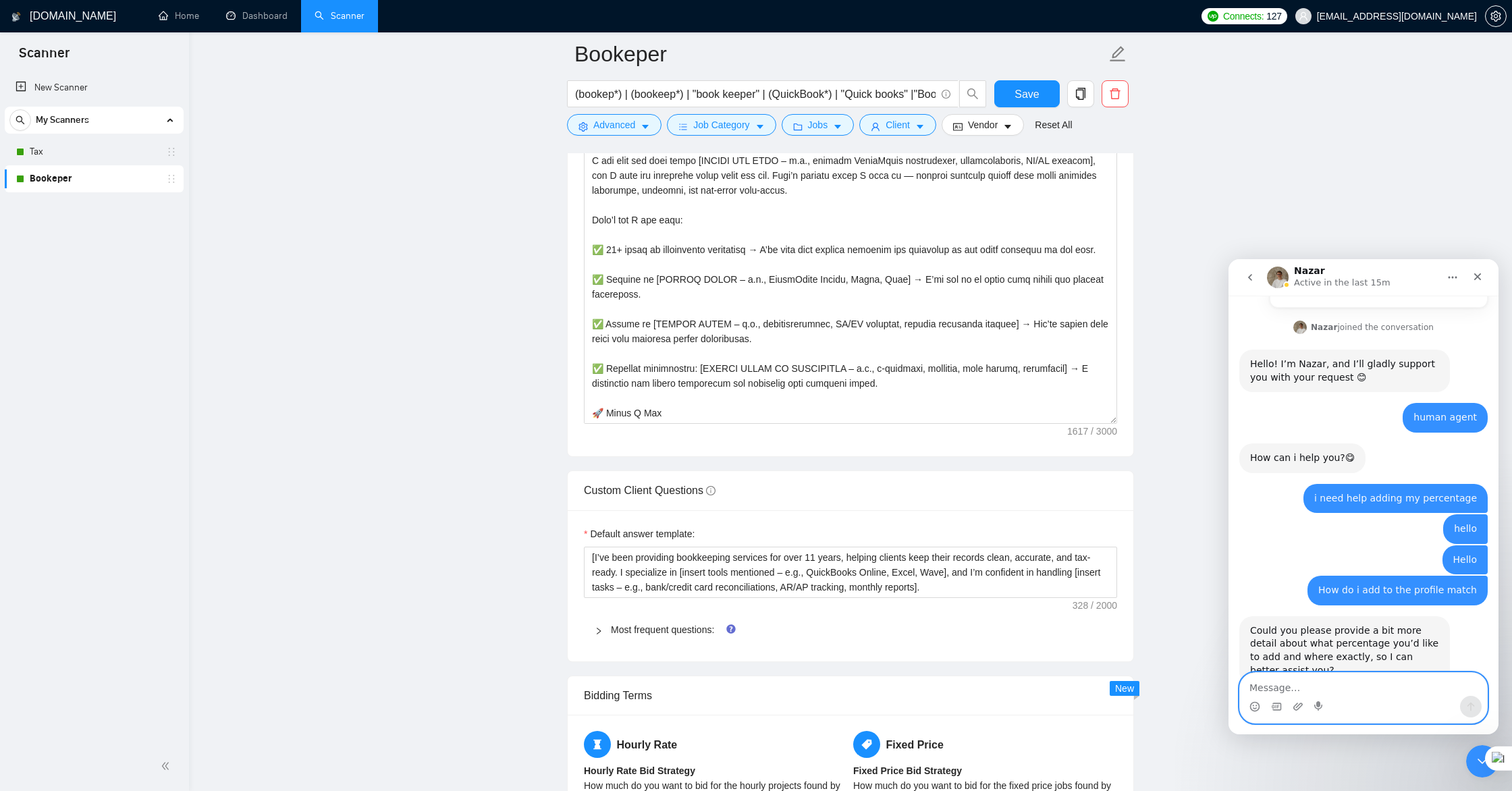
click at [1333, 684] on textarea "Message…" at bounding box center [1363, 684] width 247 height 23
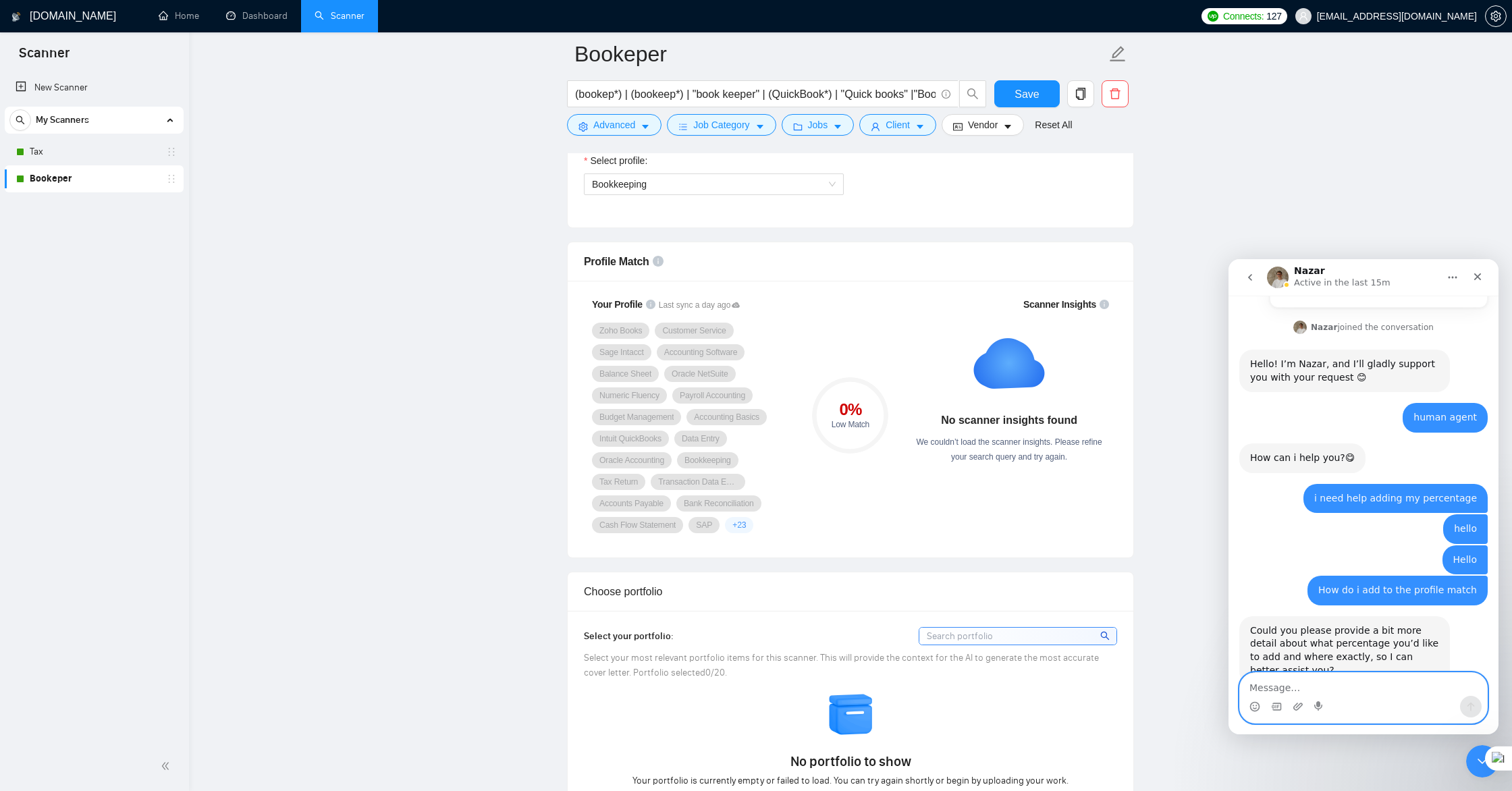
scroll to position [786, 0]
click at [1319, 688] on textarea "Message…" at bounding box center [1363, 684] width 247 height 23
type textarea "under profile match my percentage is 0"
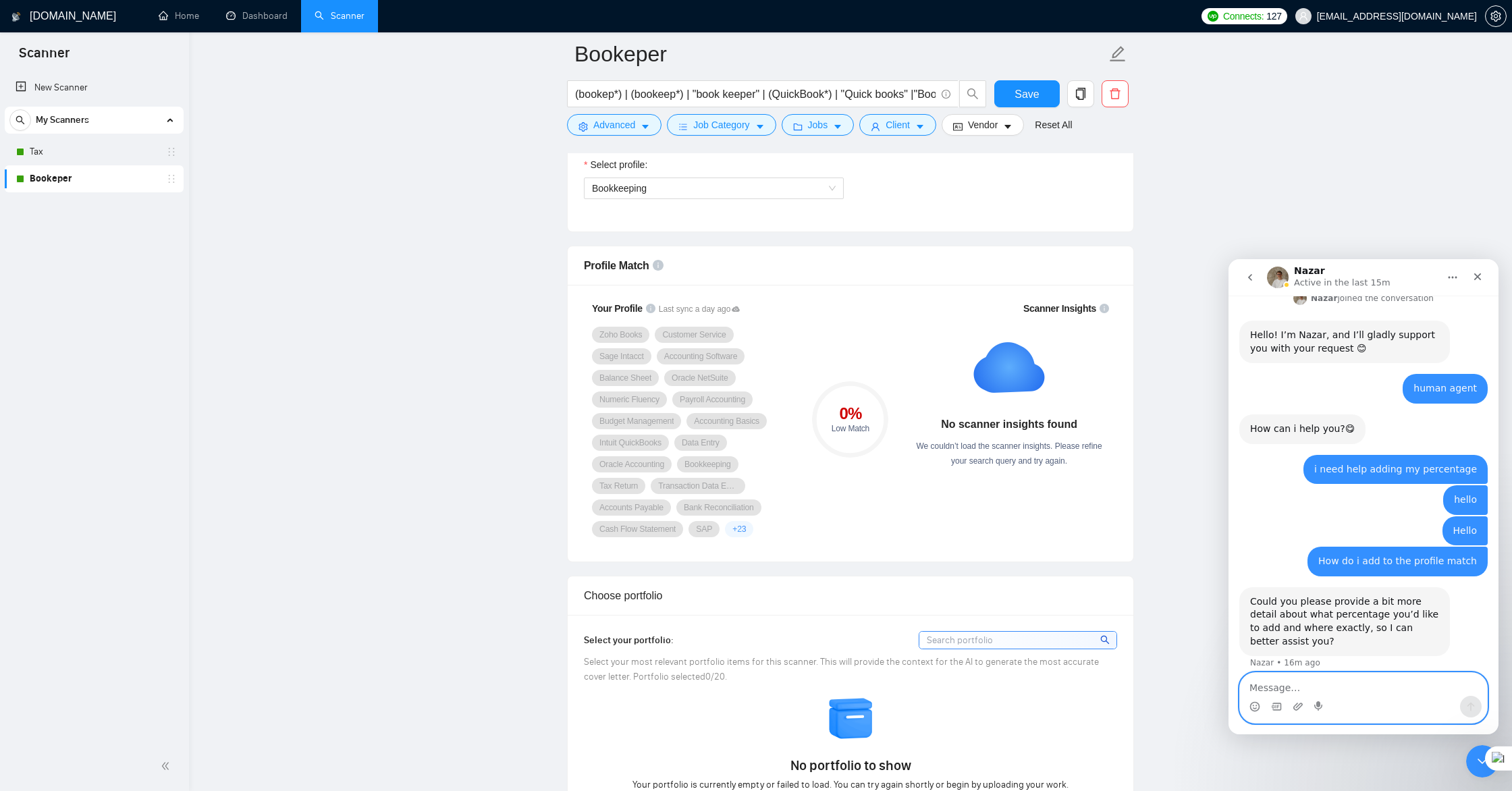
scroll to position [451, 0]
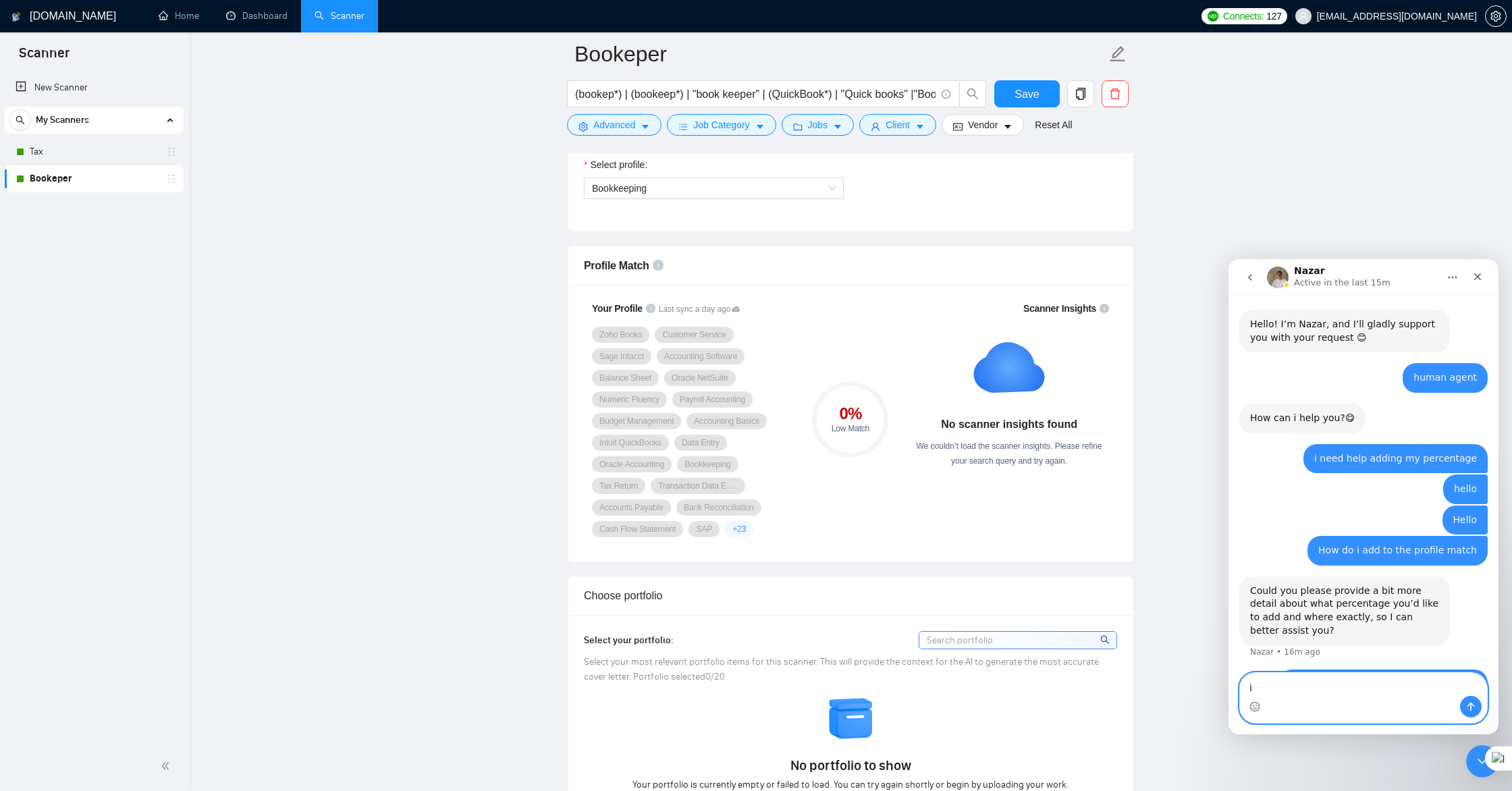
type textarea "i"
type textarea "under scanner"
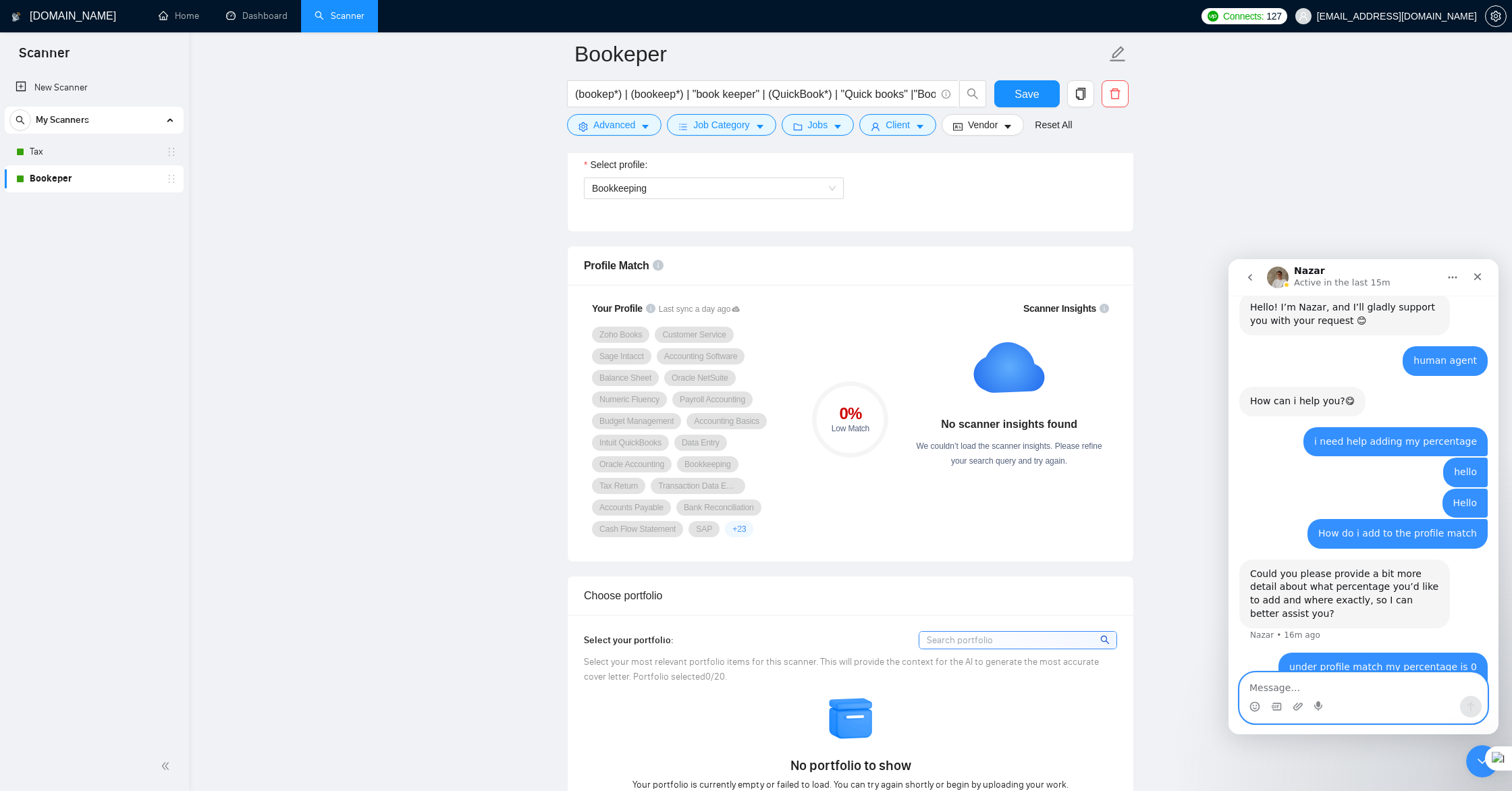
scroll to position [482, 0]
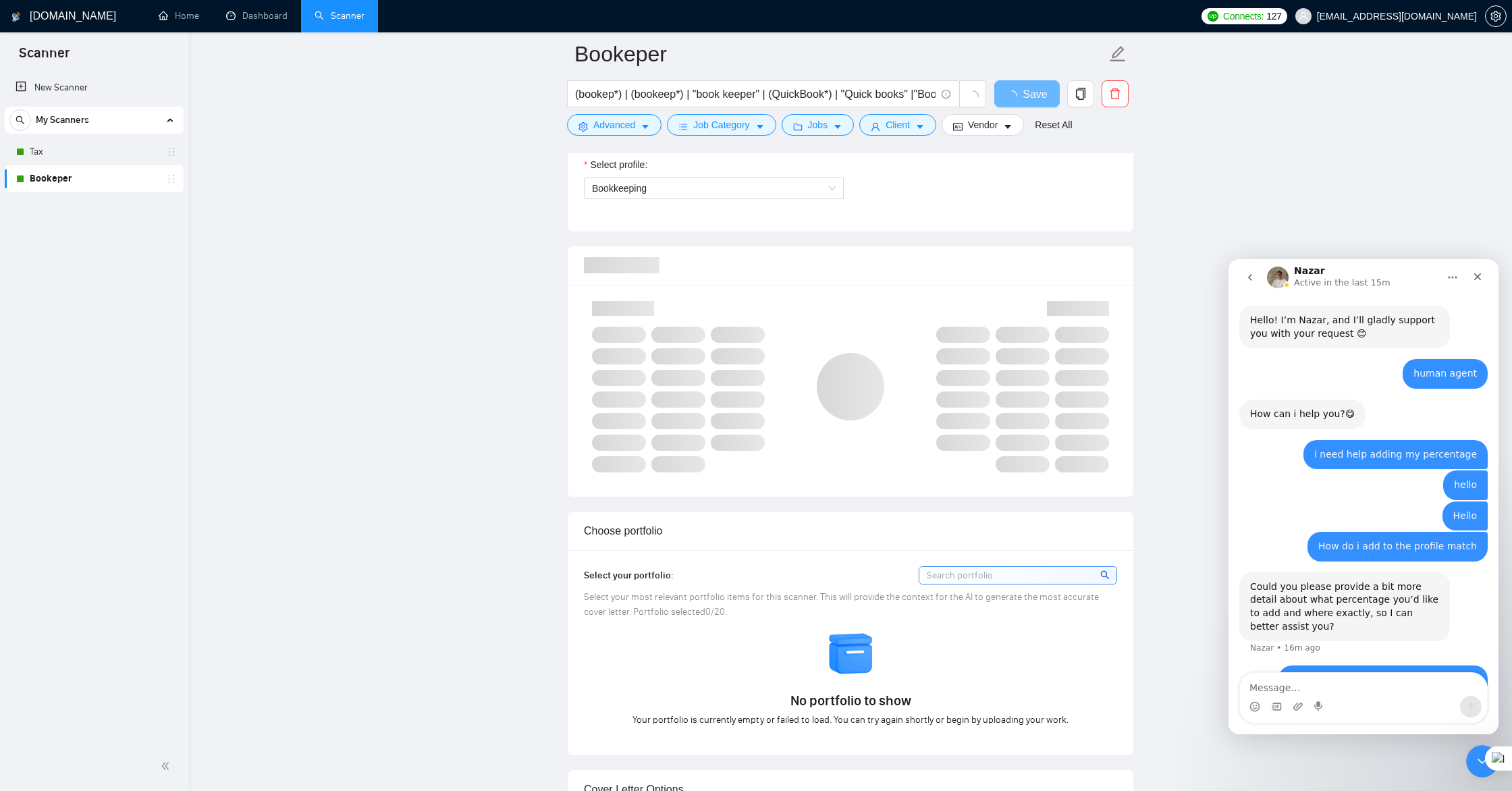
scroll to position [482, 0]
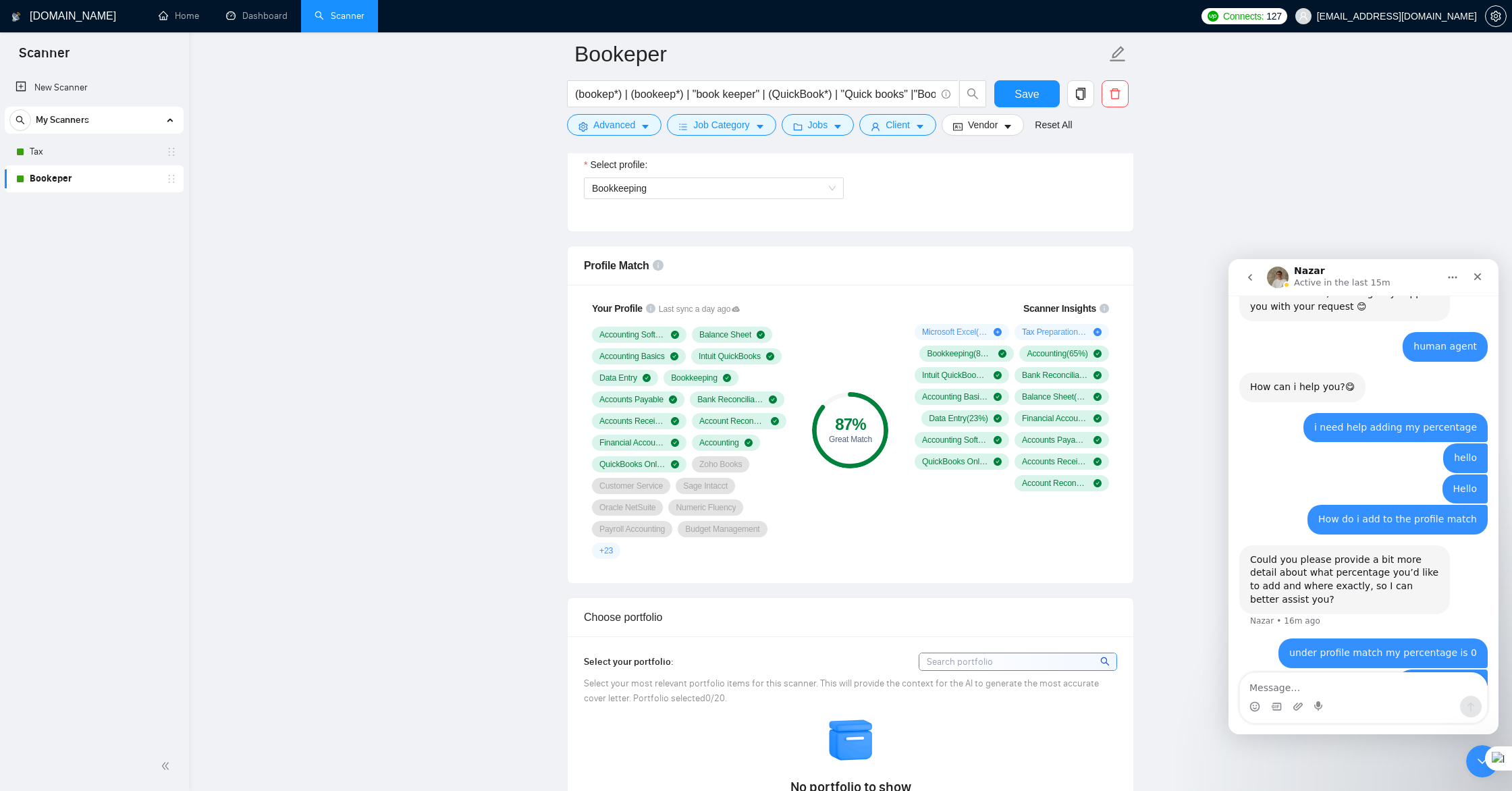
click at [1324, 689] on textarea "Message…" at bounding box center [1363, 684] width 247 height 23
click at [1320, 707] on icon "Start recording" at bounding box center [1318, 705] width 8 height 9
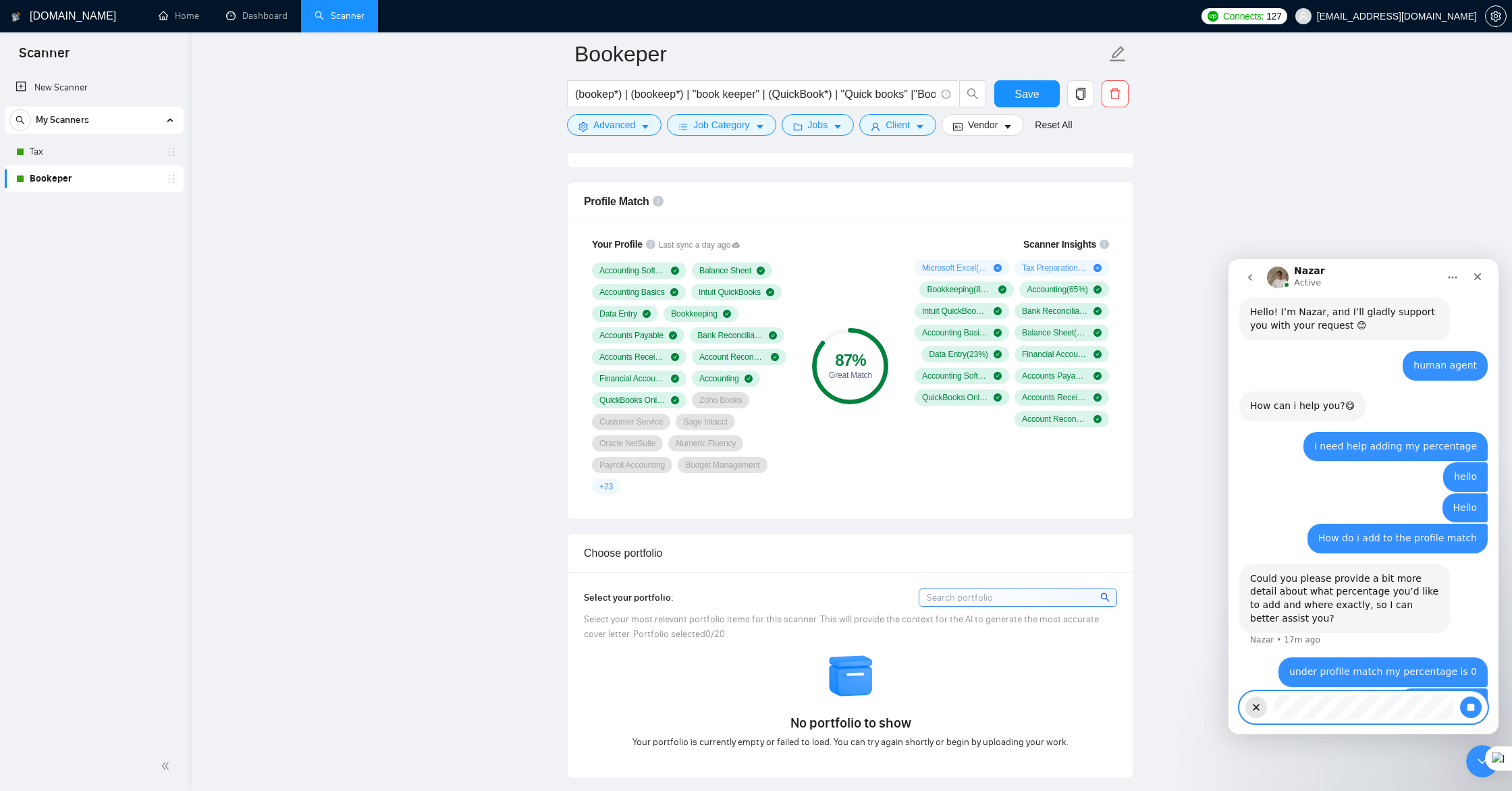
scroll to position [844, 0]
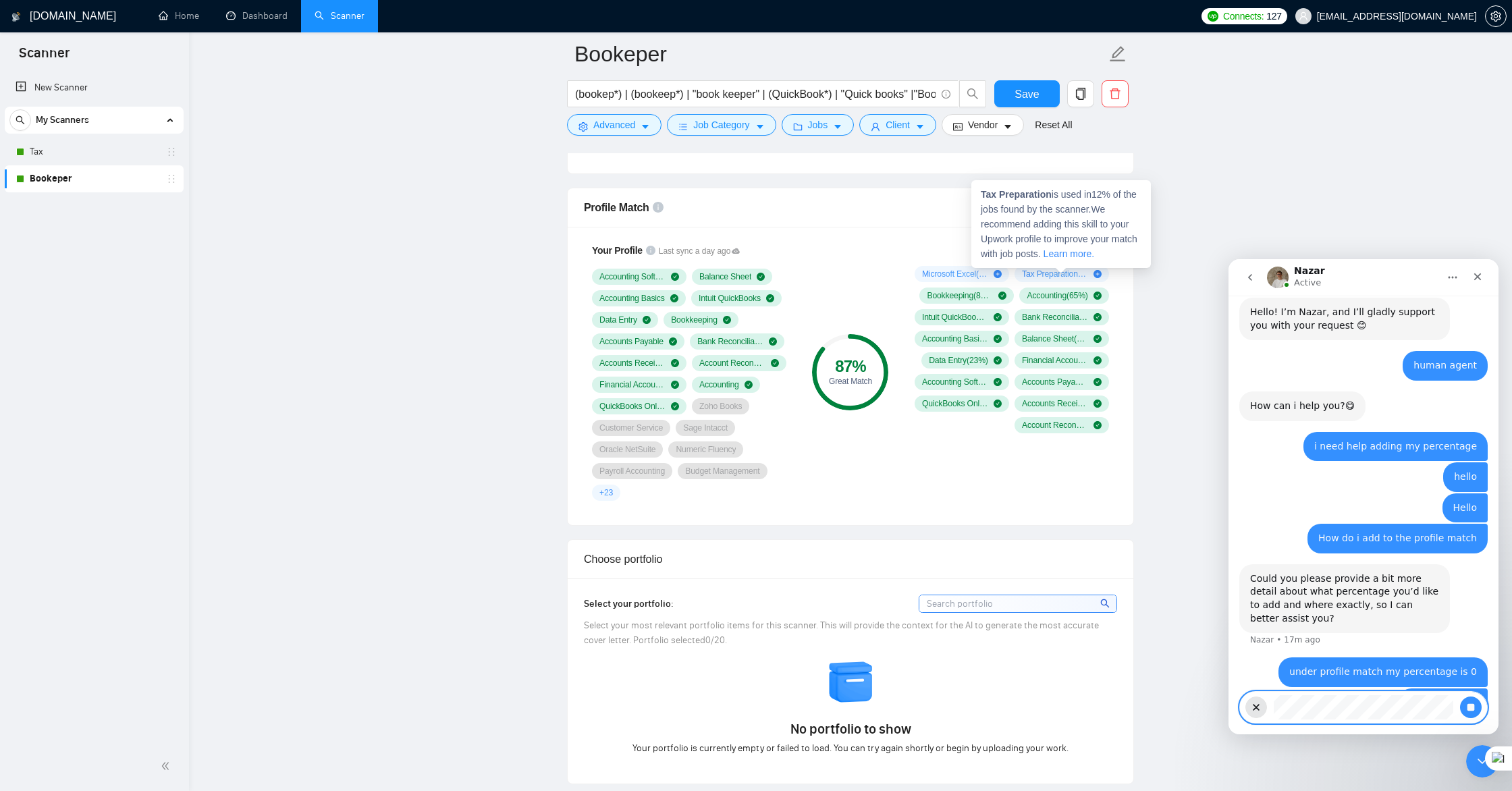
drag, startPoint x: 1099, startPoint y: 276, endPoint x: 1078, endPoint y: 274, distance: 21.1
click at [1099, 276] on icon "plus-circle" at bounding box center [1097, 274] width 8 height 8
click at [1068, 274] on span "Tax Preparation ( 12 %)" at bounding box center [1055, 274] width 66 height 11
click at [1071, 276] on span "Tax Preparation ( 12 %)" at bounding box center [1055, 274] width 66 height 11
drag, startPoint x: 1078, startPoint y: 276, endPoint x: 1015, endPoint y: 276, distance: 63.0
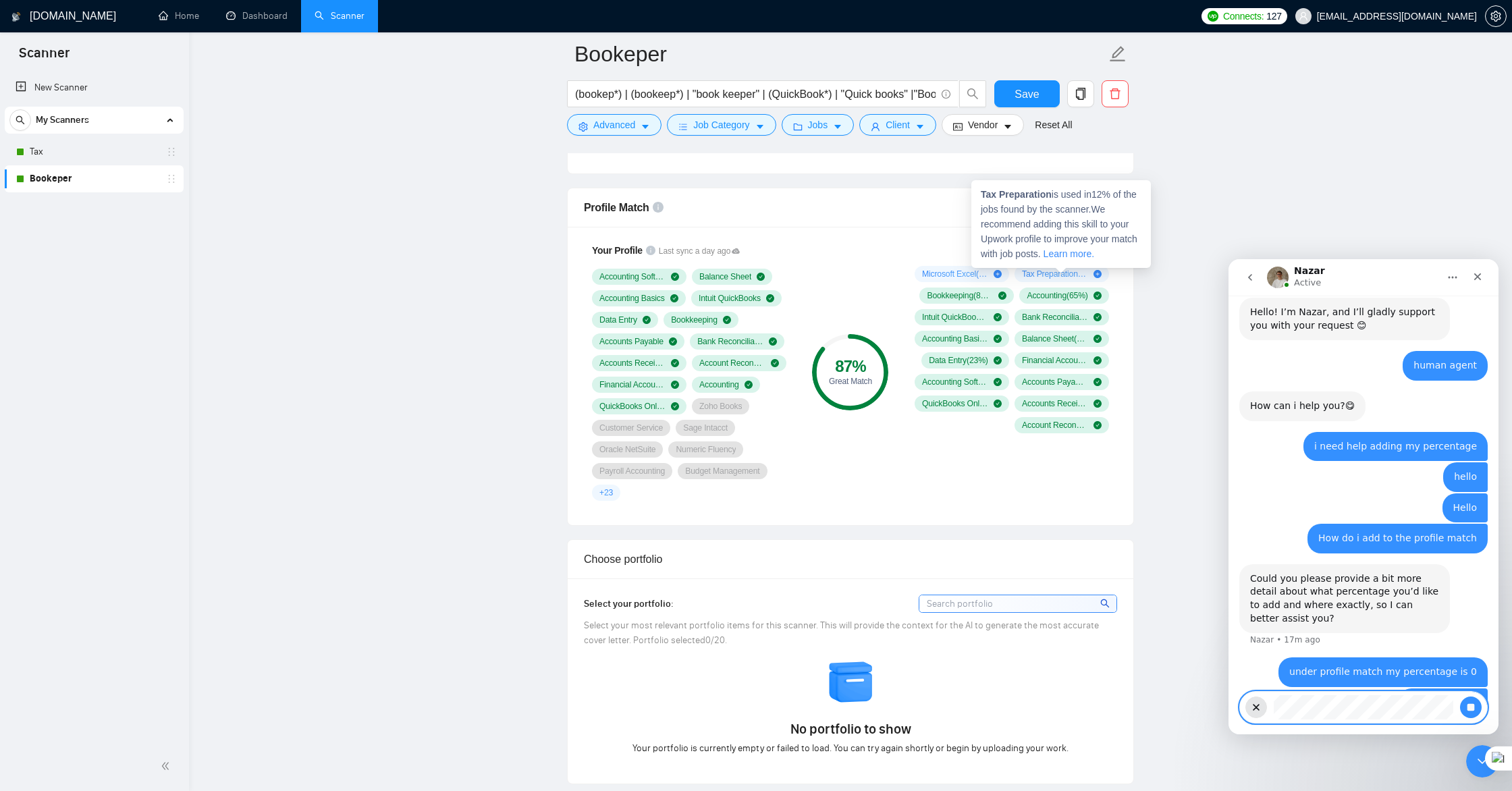
click at [1073, 277] on span "Tax Preparation ( 12 %)" at bounding box center [1055, 274] width 66 height 11
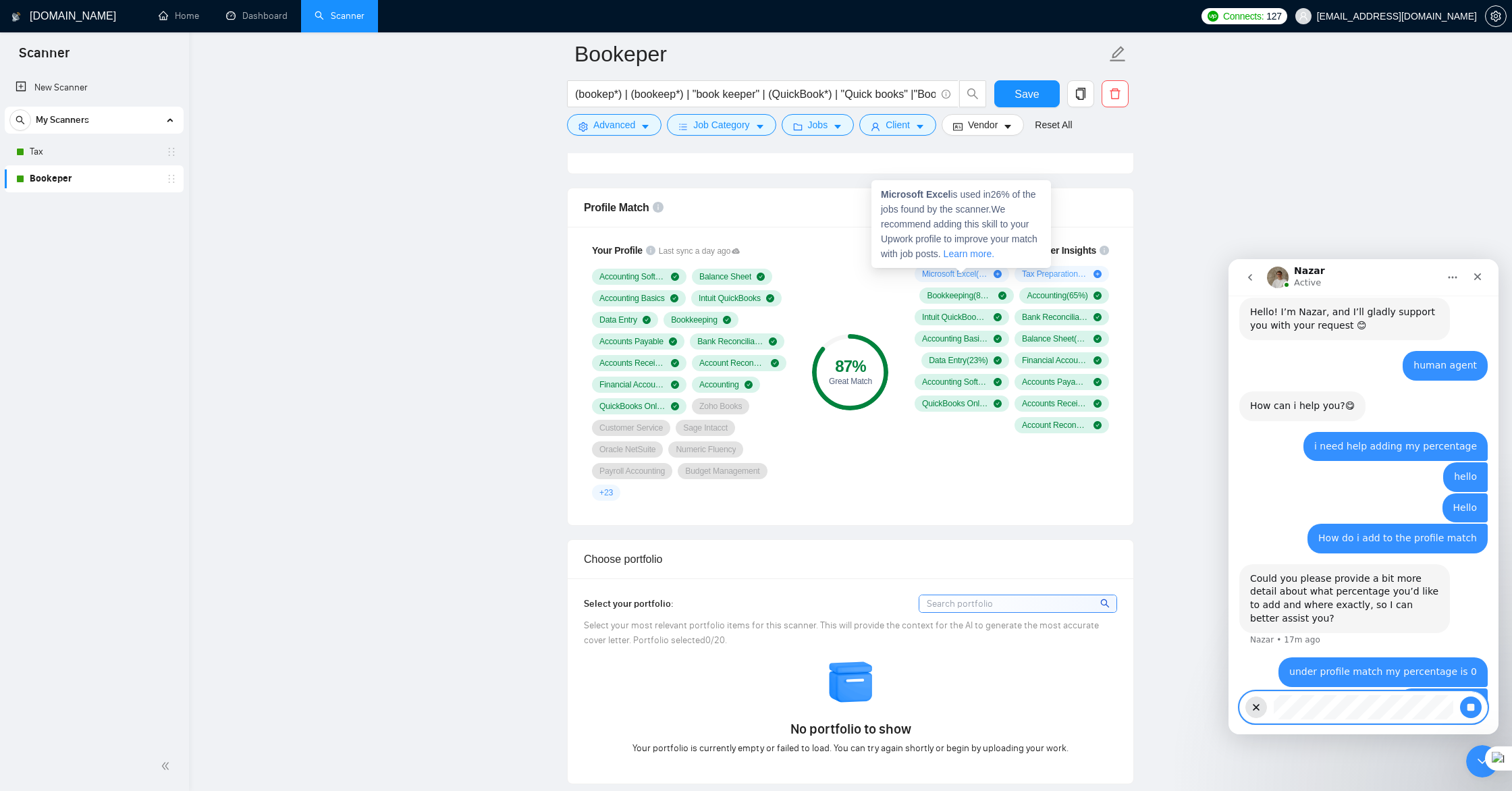
click at [965, 271] on span "Microsoft Excel ( 26 %)" at bounding box center [954, 274] width 66 height 11
click at [965, 276] on span "Microsoft Excel ( 26 %)" at bounding box center [954, 274] width 66 height 11
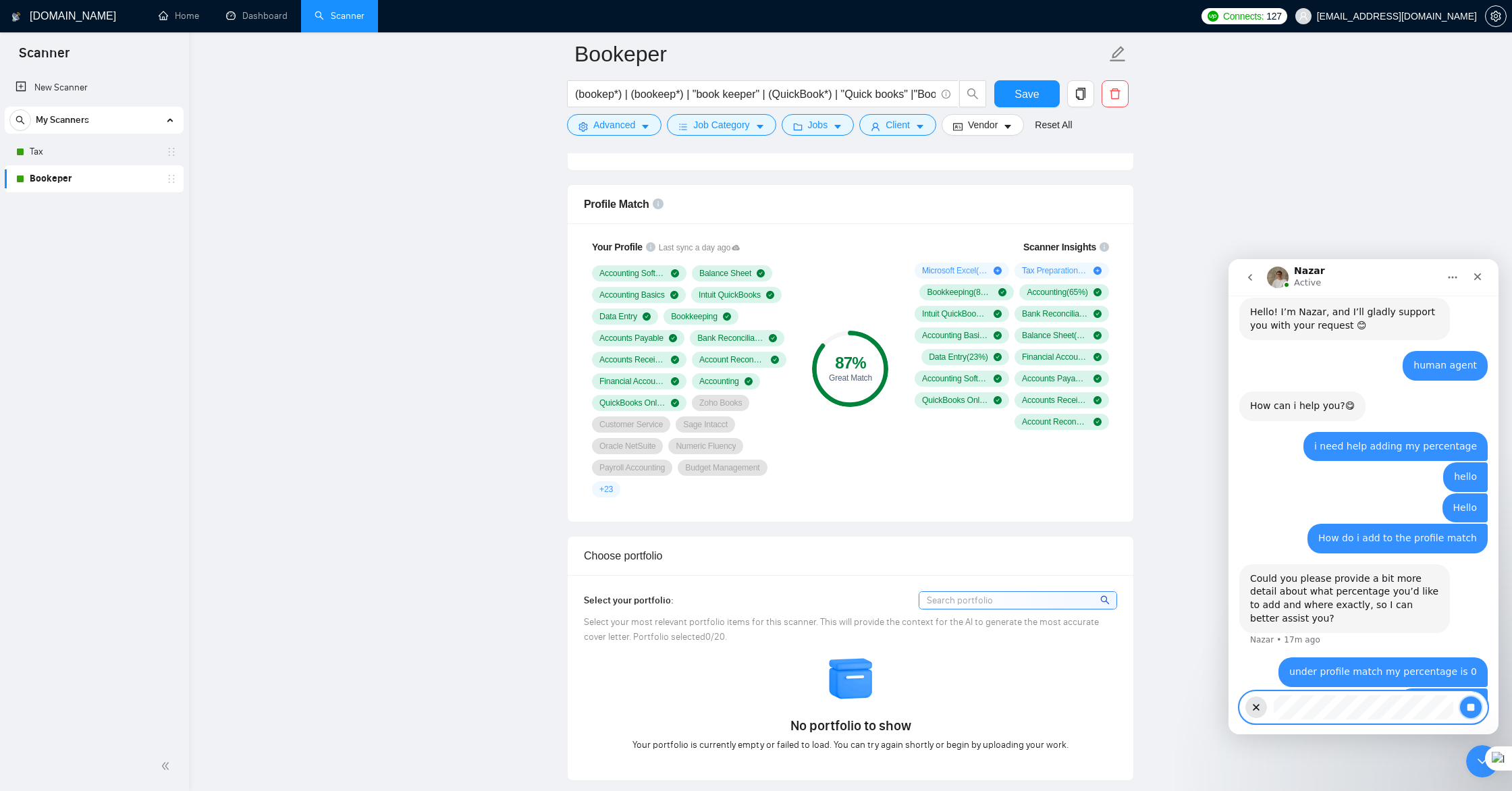
click at [1471, 712] on button "Stop recording" at bounding box center [1471, 707] width 22 height 22
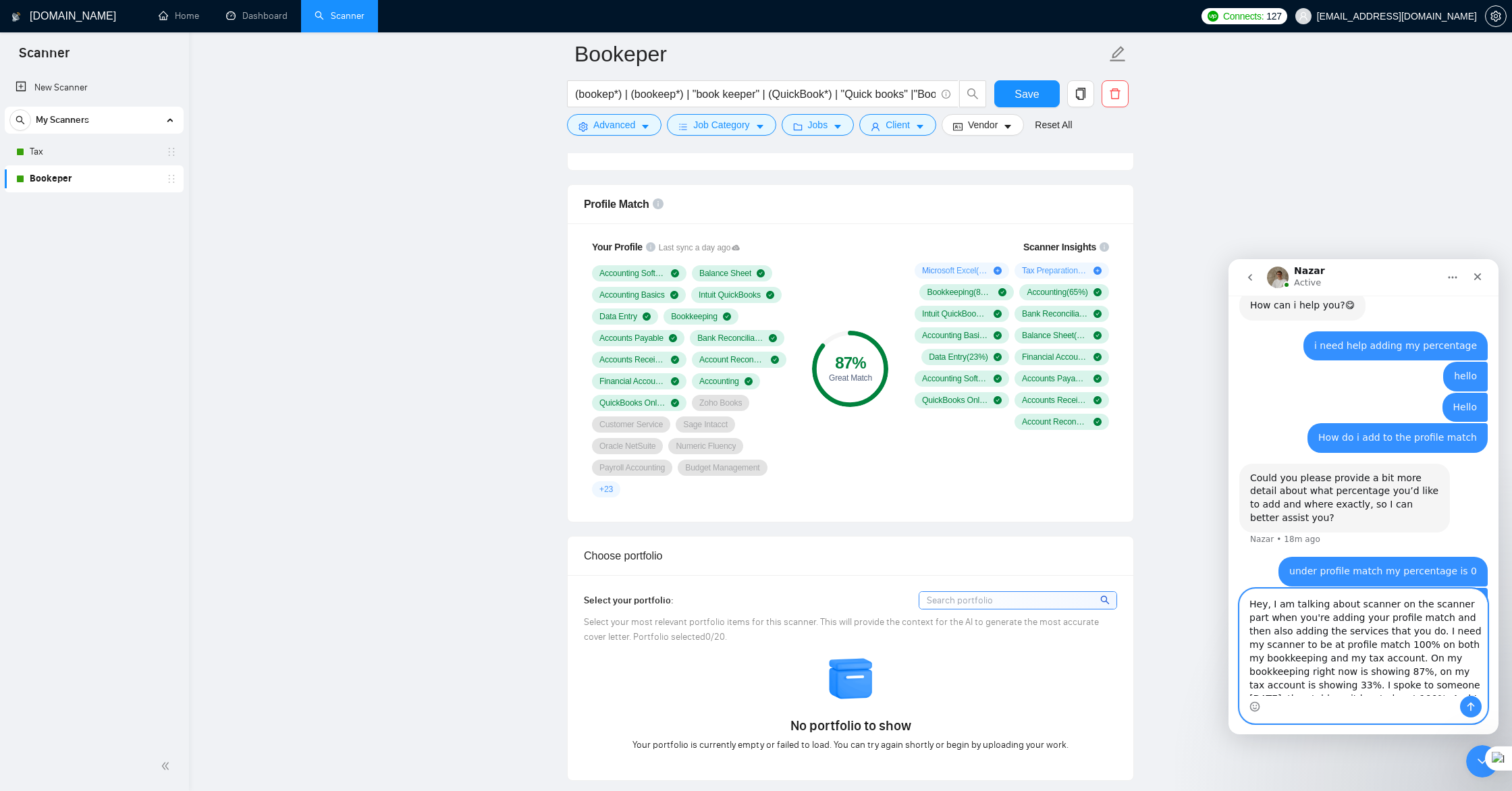
scroll to position [566, 0]
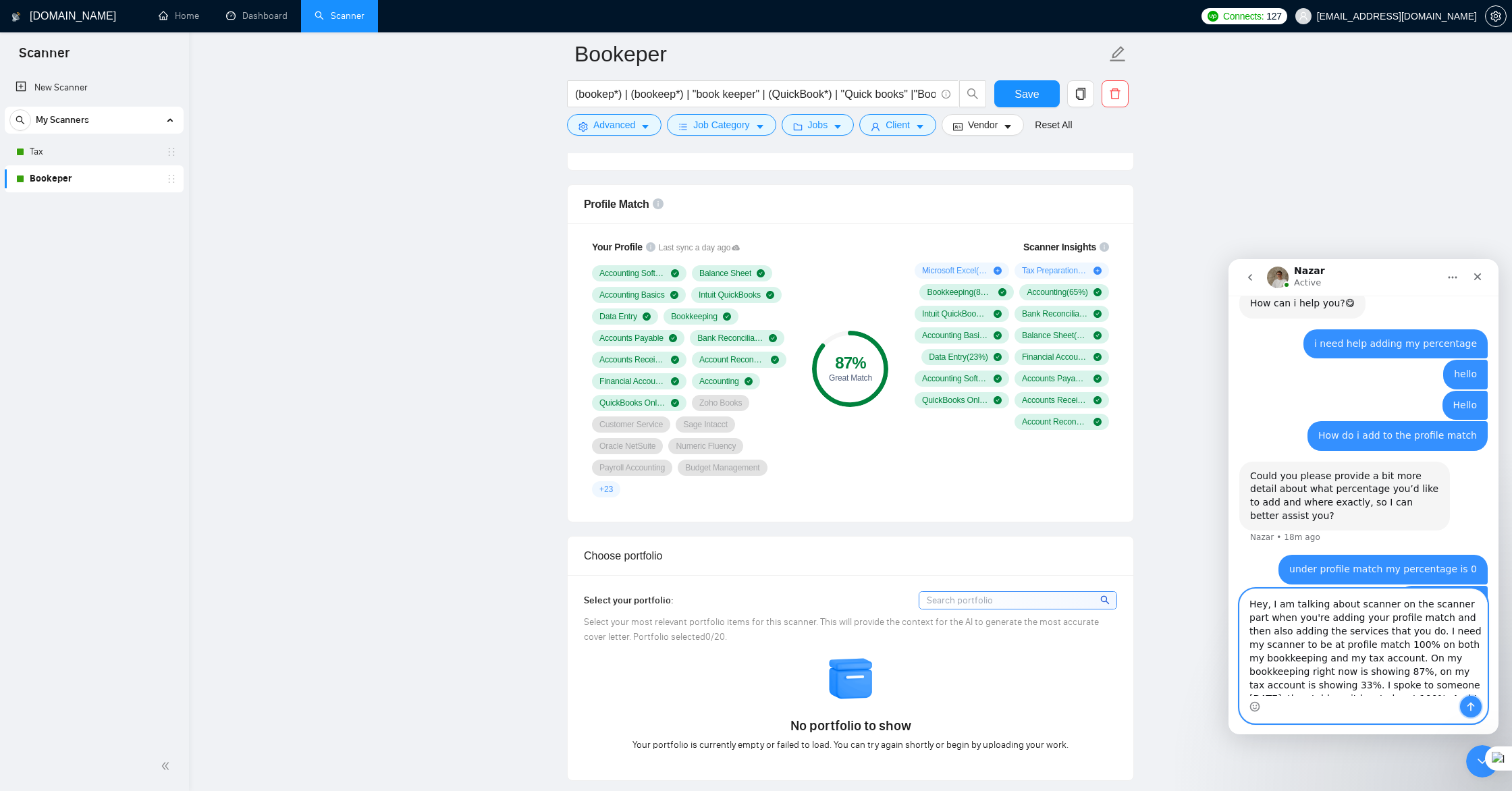
click at [1471, 708] on icon "Send a message…" at bounding box center [1471, 706] width 11 height 11
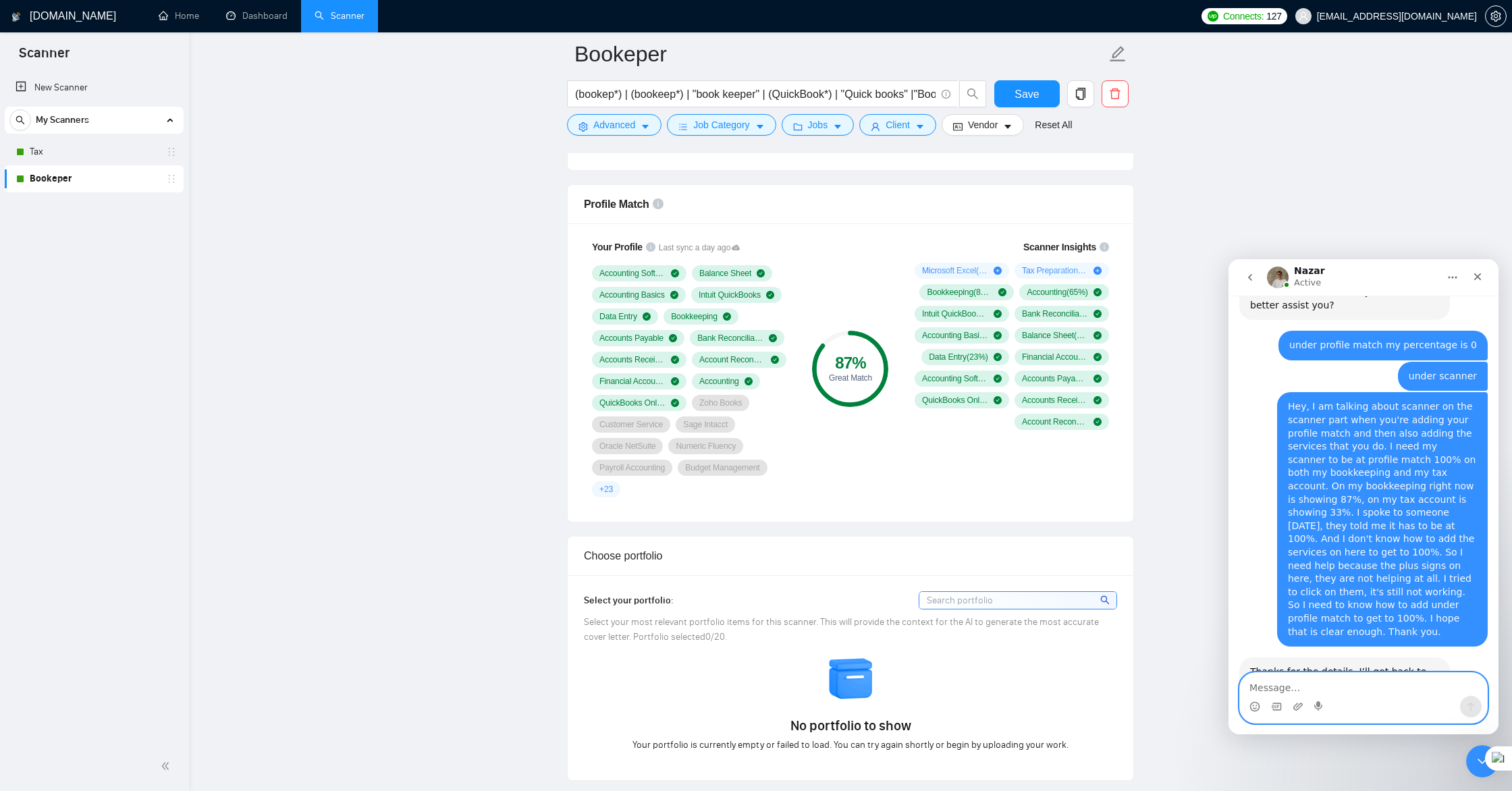
scroll to position [778, 0]
type textarea "thank you"
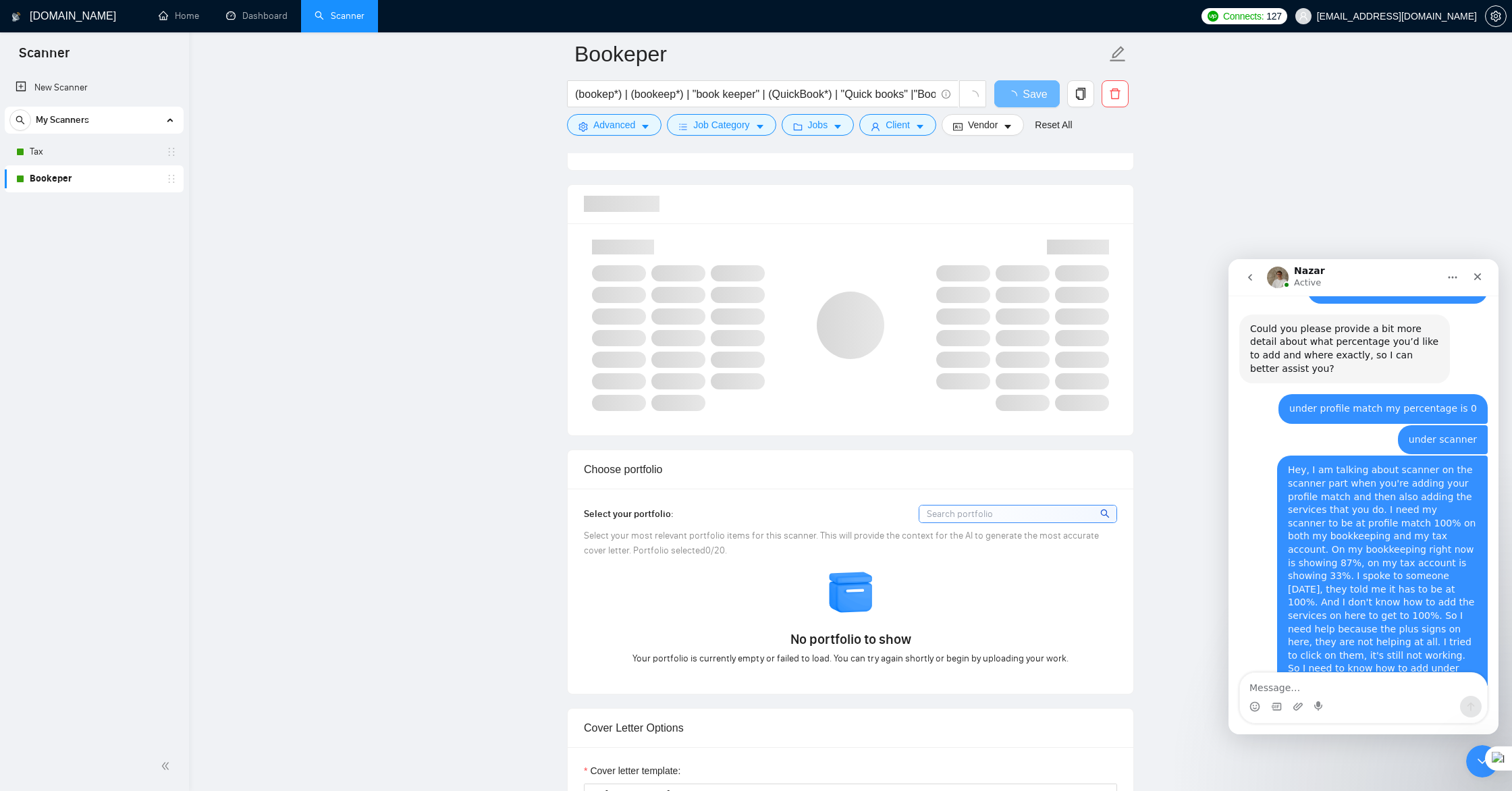
scroll to position [818, 0]
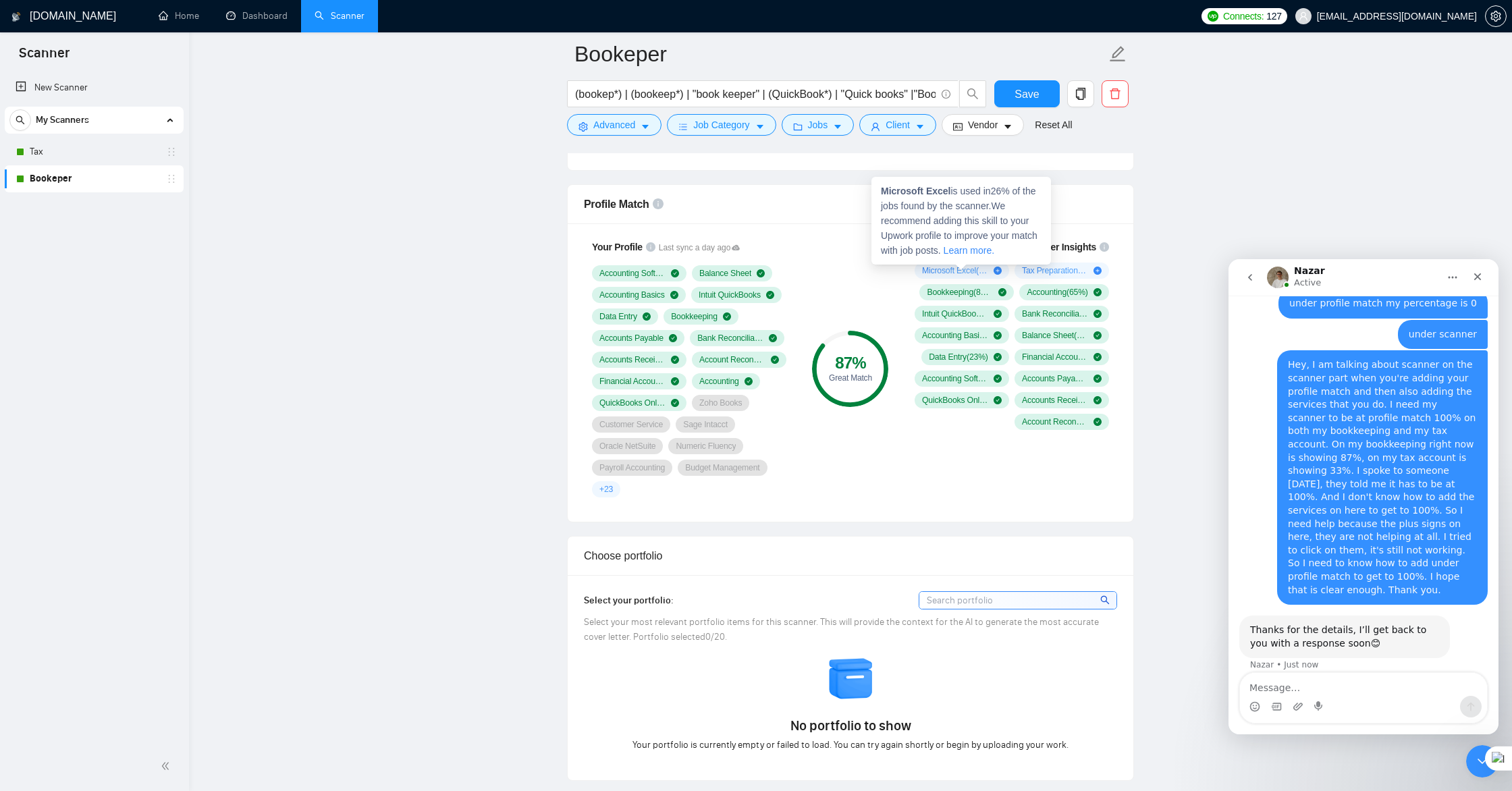
click at [997, 271] on icon "plus-circle" at bounding box center [997, 271] width 8 height 8
click at [1097, 272] on icon "plus-circle" at bounding box center [1097, 271] width 8 height 8
